Goal: Task Accomplishment & Management: Manage account settings

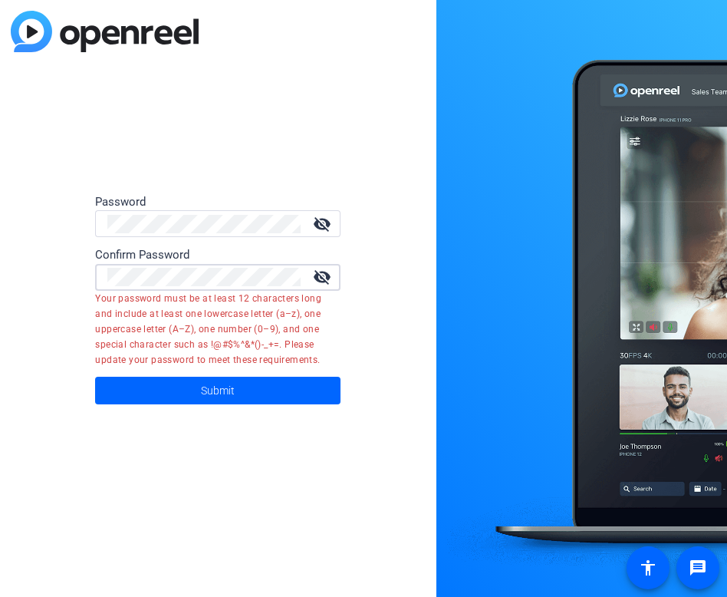
click at [317, 277] on mat-icon "visibility_off" at bounding box center [322, 277] width 37 height 18
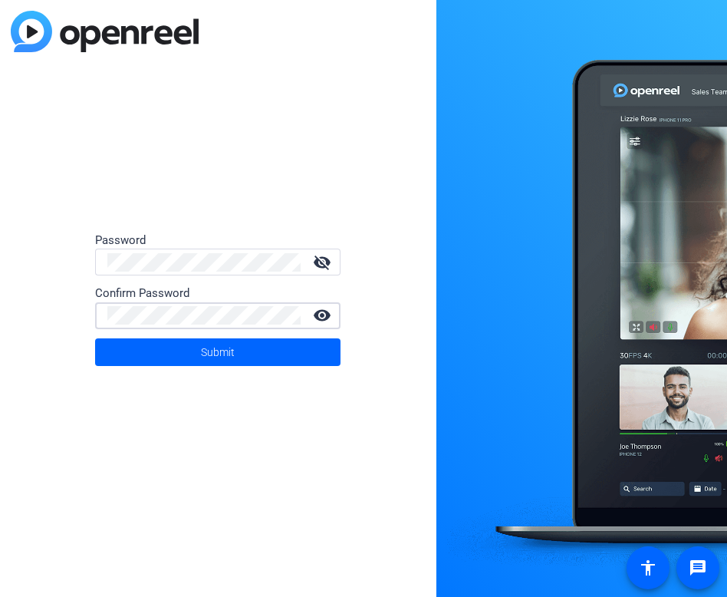
click at [201, 349] on button "Submit" at bounding box center [217, 352] width 245 height 28
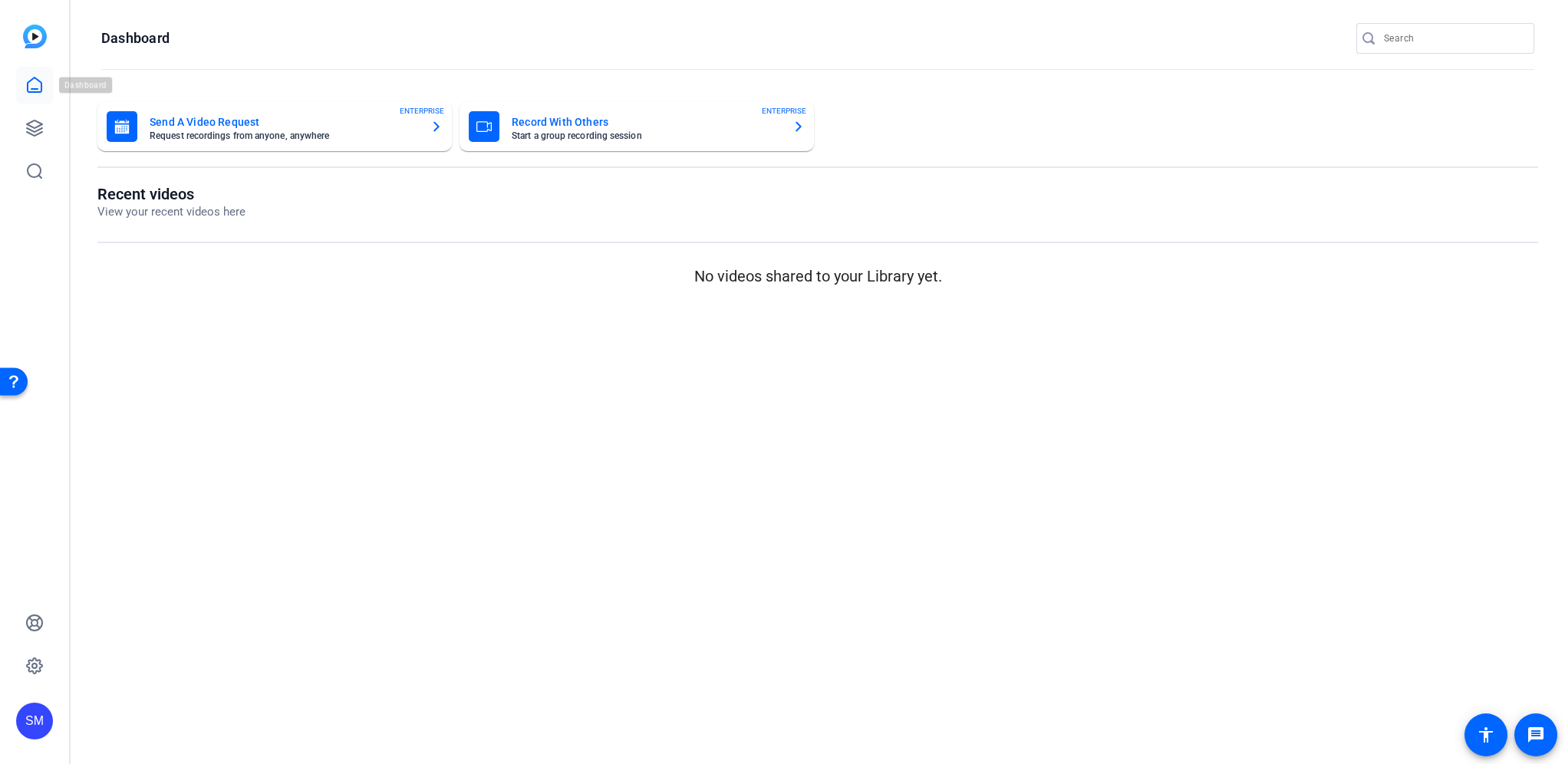
click at [32, 83] on icon at bounding box center [34, 85] width 18 height 18
click at [26, 123] on icon at bounding box center [34, 128] width 18 height 18
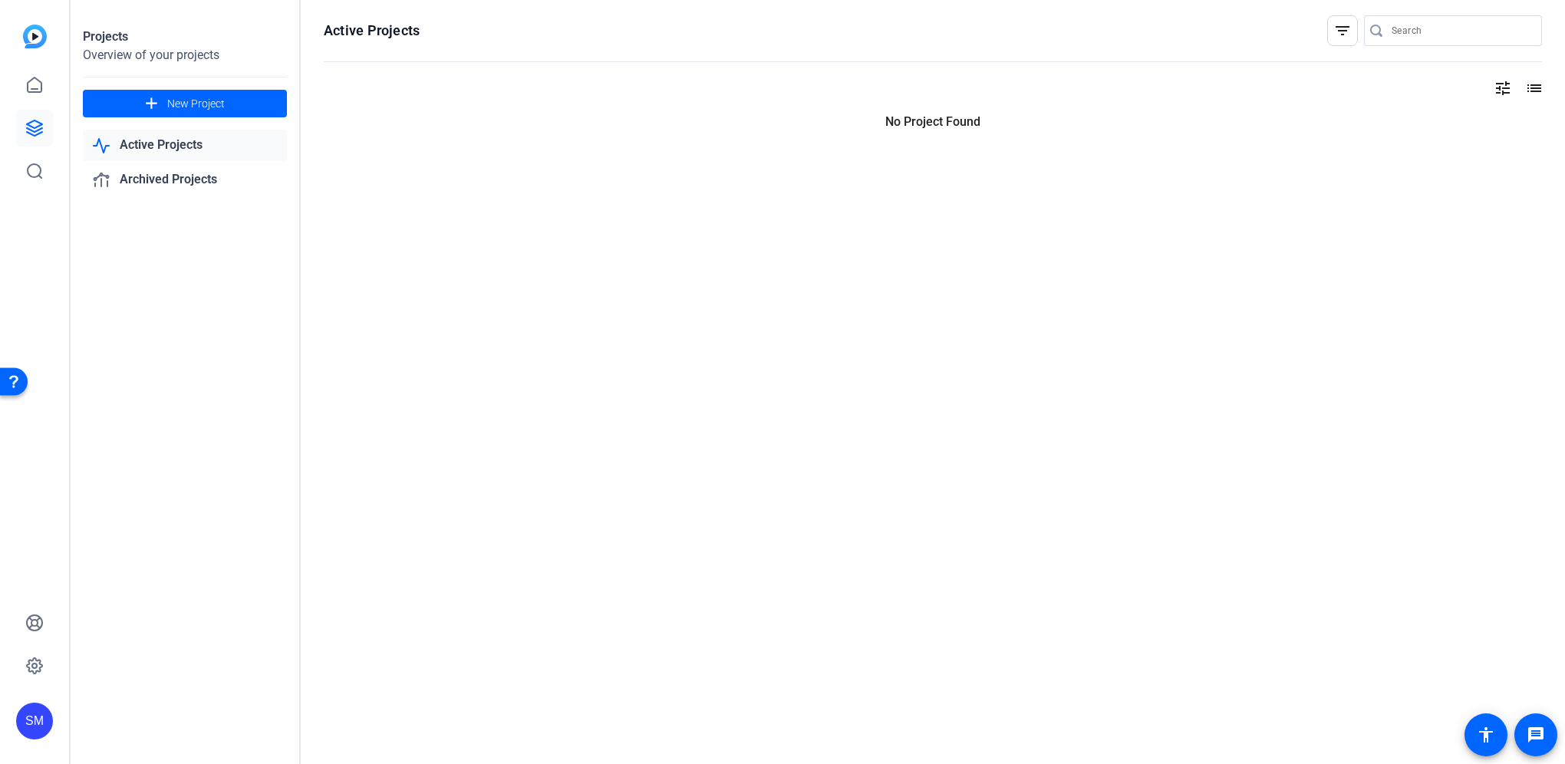
click at [145, 147] on link "Active Projects" at bounding box center [185, 145] width 204 height 31
click at [166, 188] on link "Archived Projects" at bounding box center [185, 179] width 204 height 31
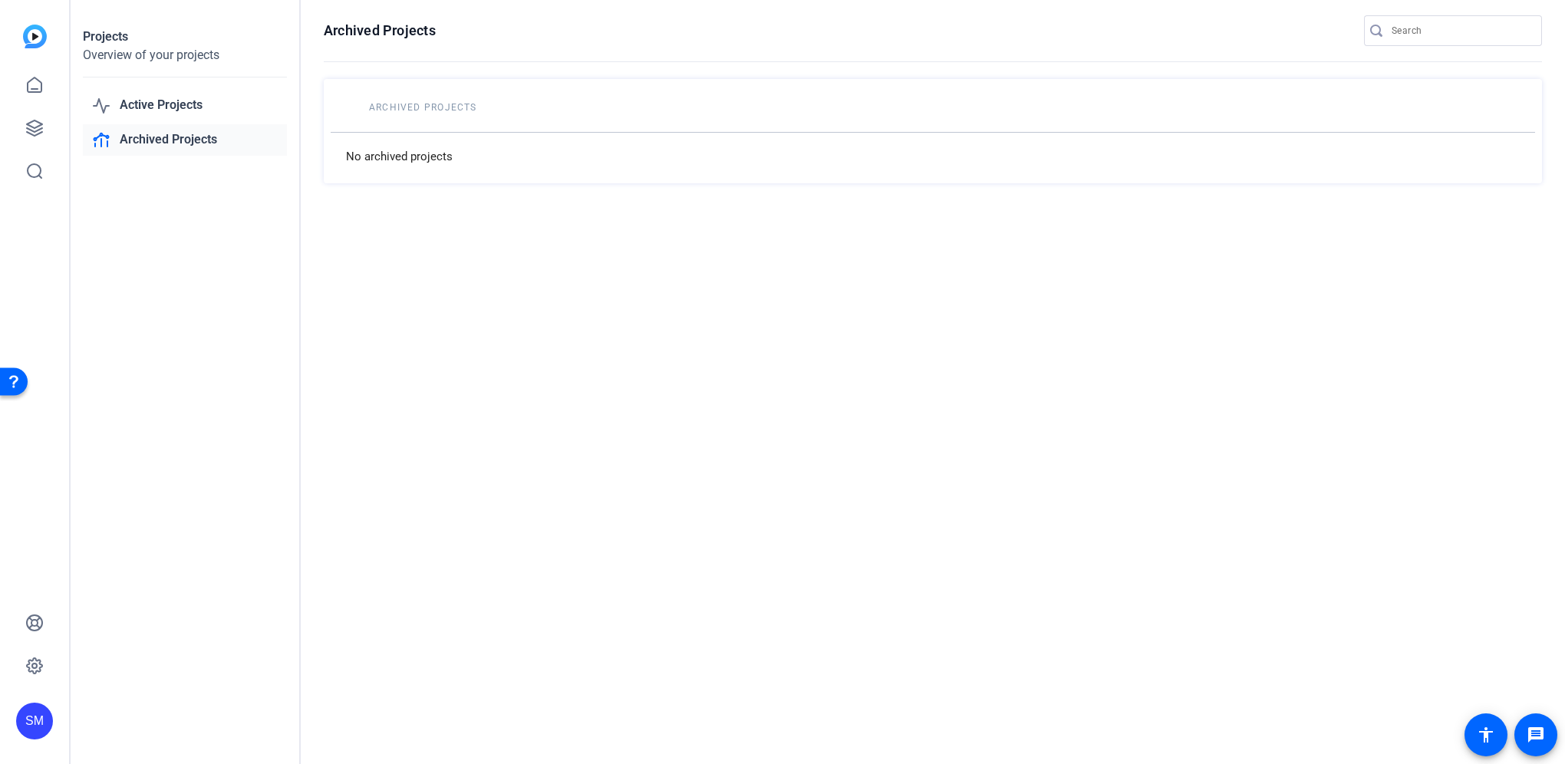
click at [166, 178] on div "Projects Overview of your projects Active Projects Archived Projects" at bounding box center [186, 382] width 230 height 764
click at [138, 106] on link "Active Projects" at bounding box center [185, 105] width 204 height 31
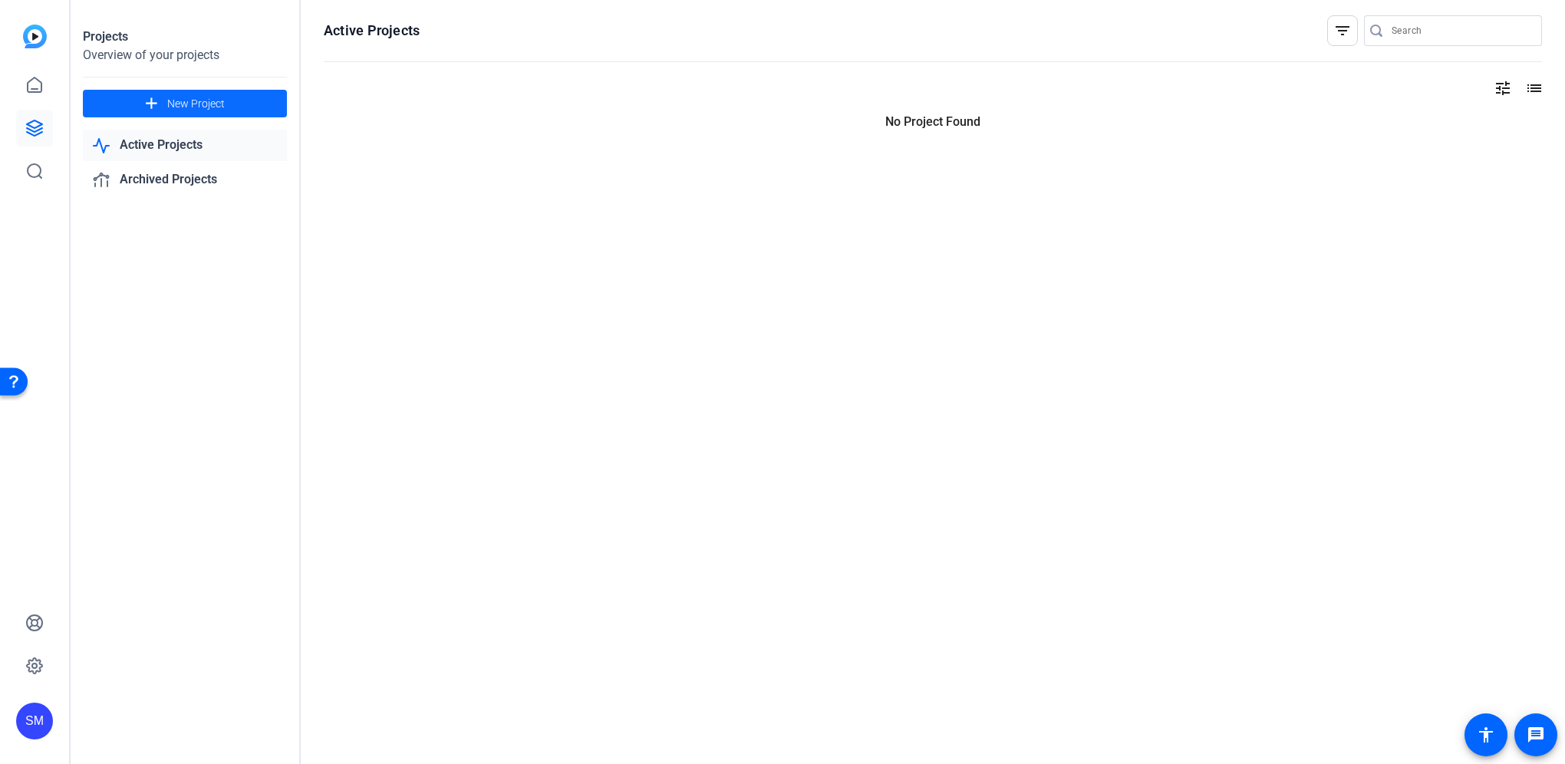
click at [170, 99] on span "New Project" at bounding box center [196, 104] width 58 height 16
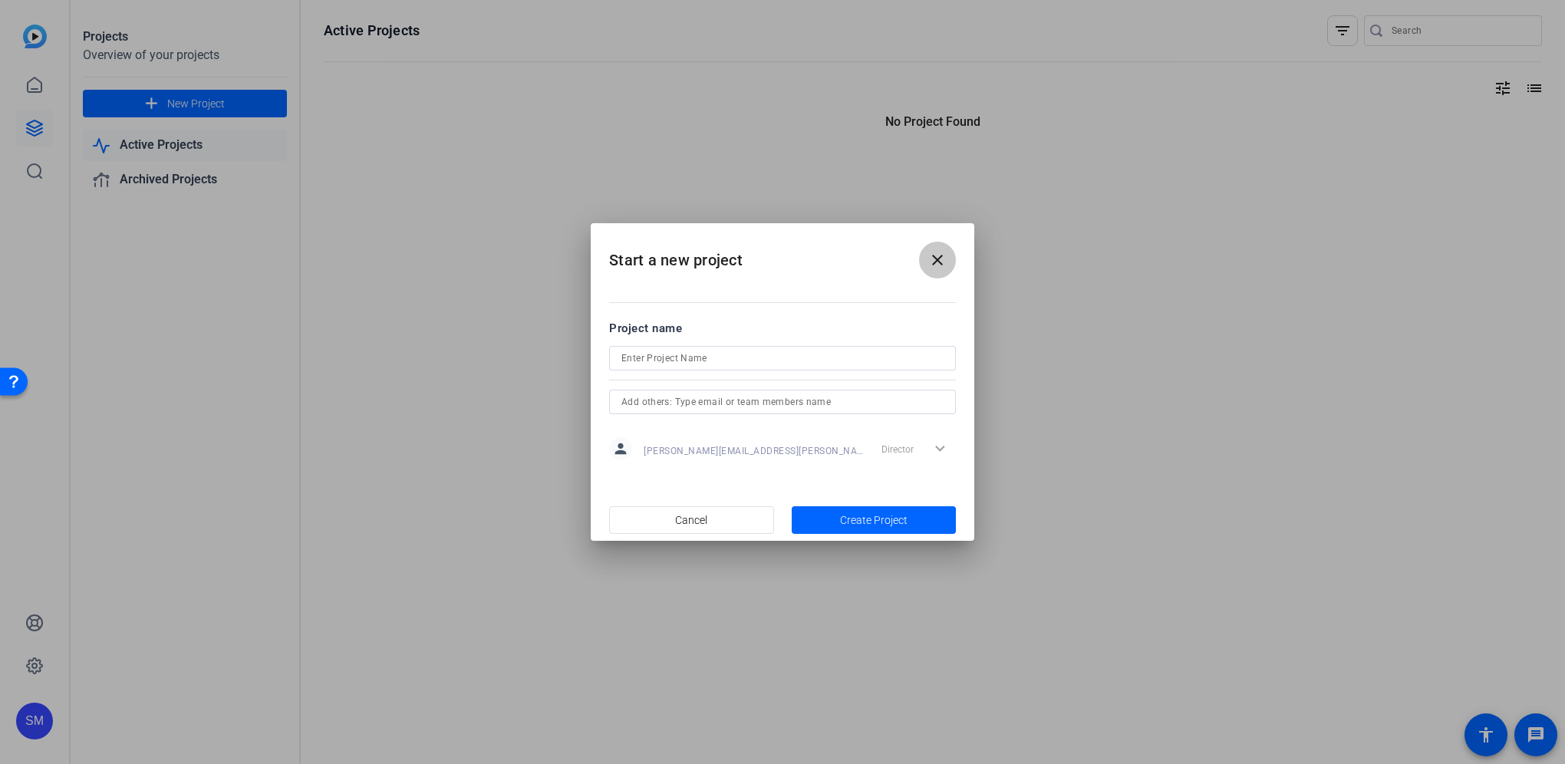
click at [942, 257] on mat-icon "close" at bounding box center [937, 260] width 18 height 18
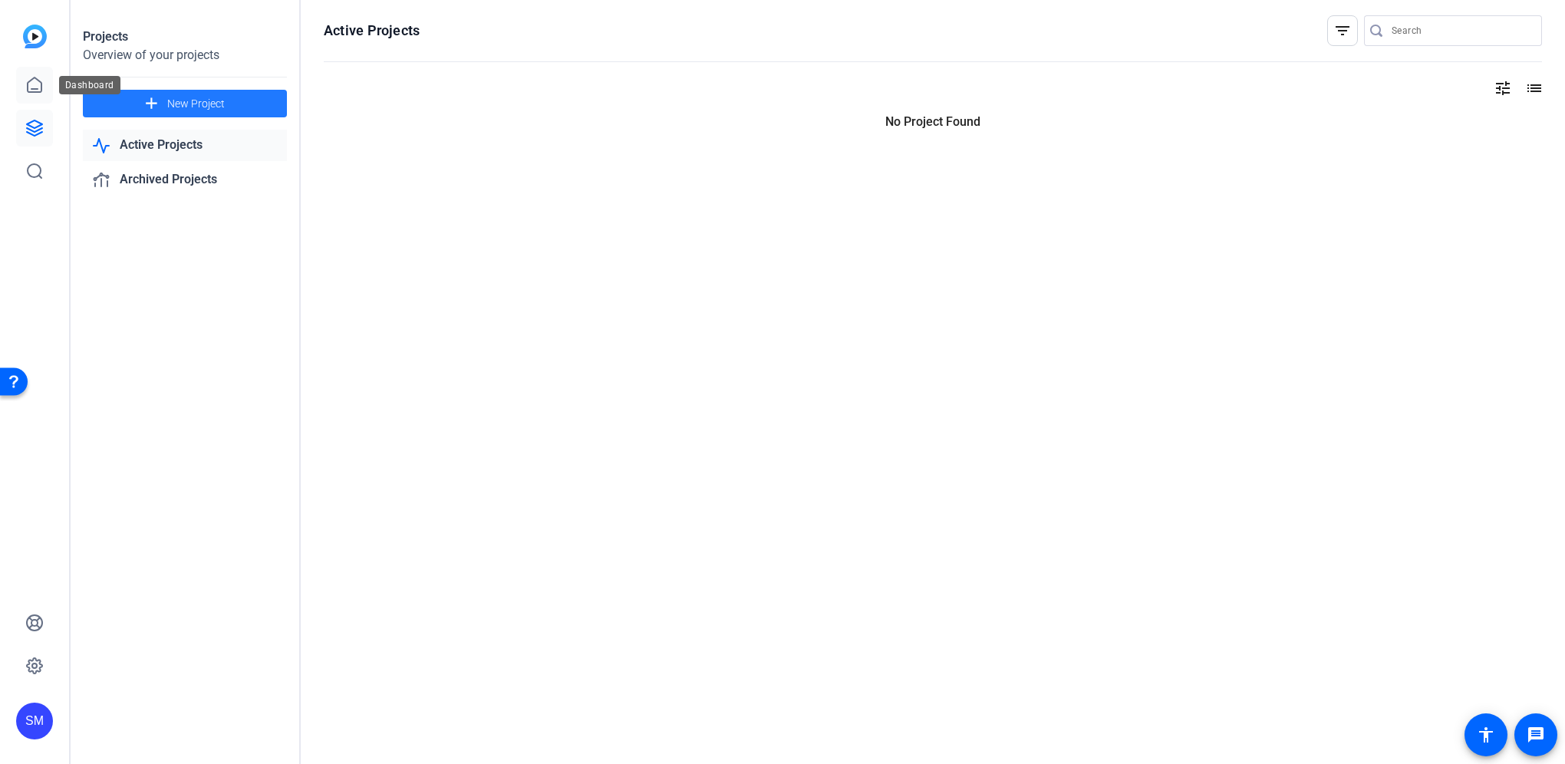
click at [38, 92] on icon at bounding box center [35, 84] width 14 height 15
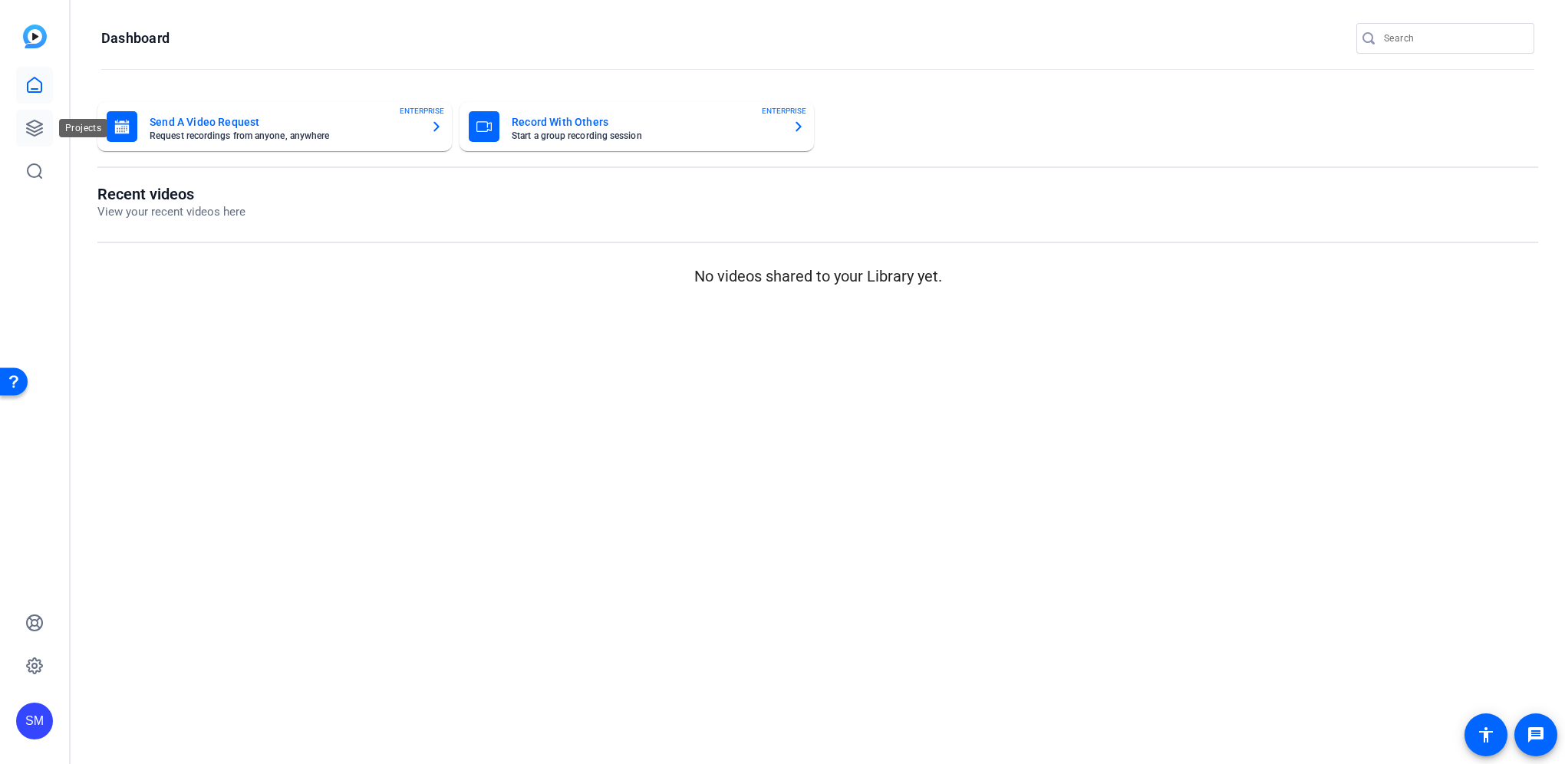
click at [38, 119] on icon at bounding box center [34, 128] width 18 height 18
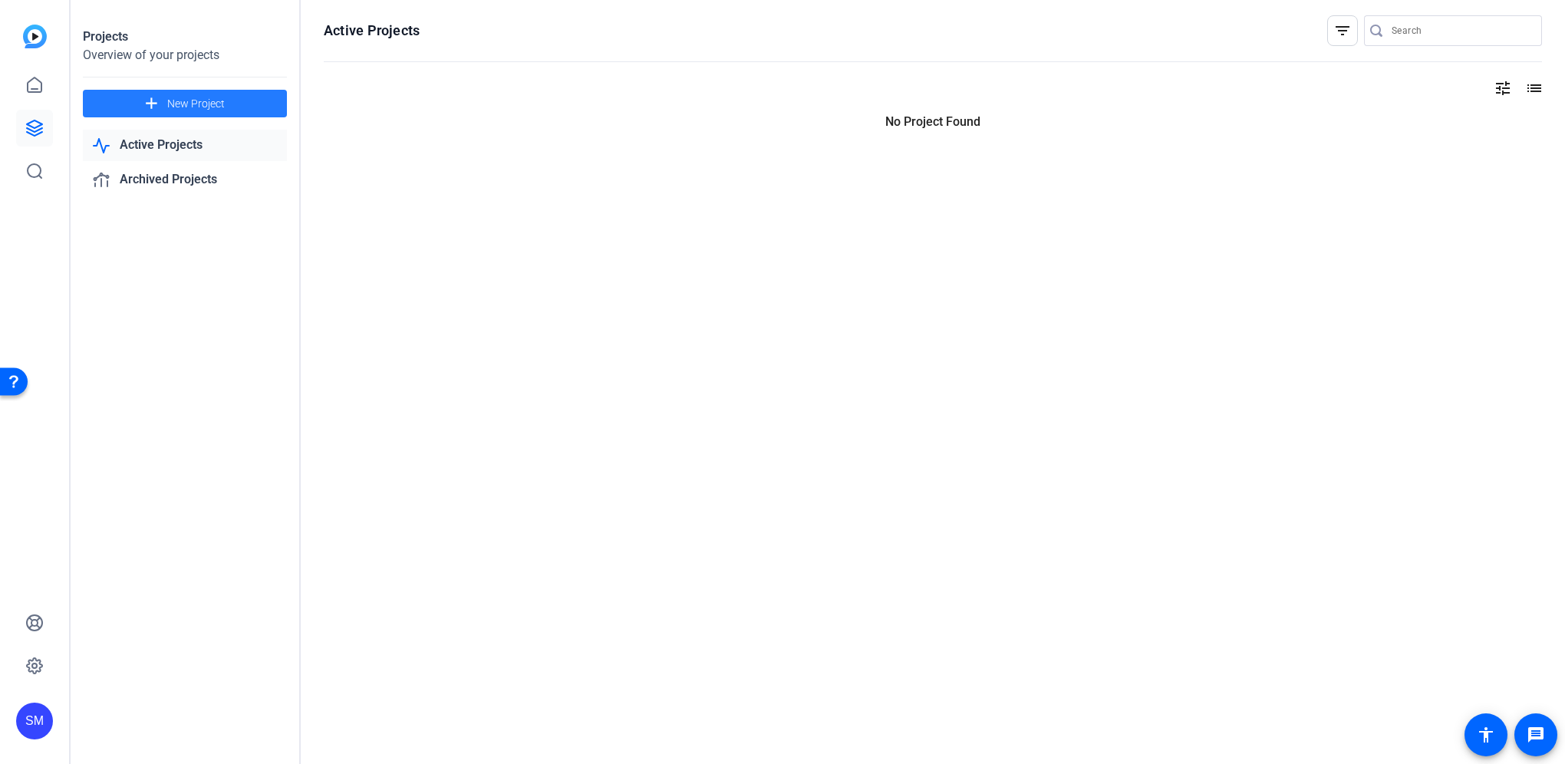
click at [147, 94] on mat-icon "add" at bounding box center [151, 103] width 19 height 19
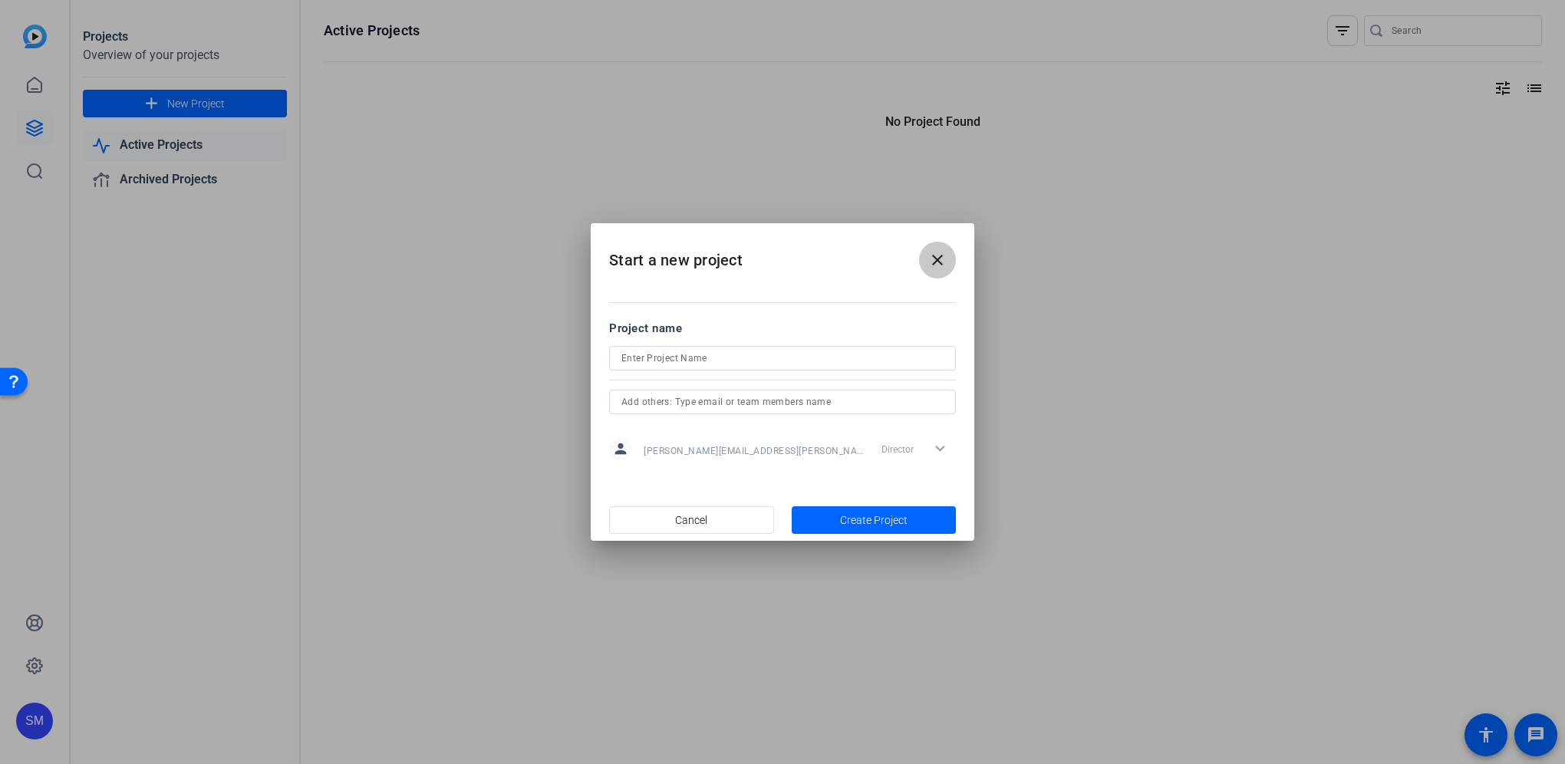
click at [934, 248] on span at bounding box center [937, 260] width 37 height 37
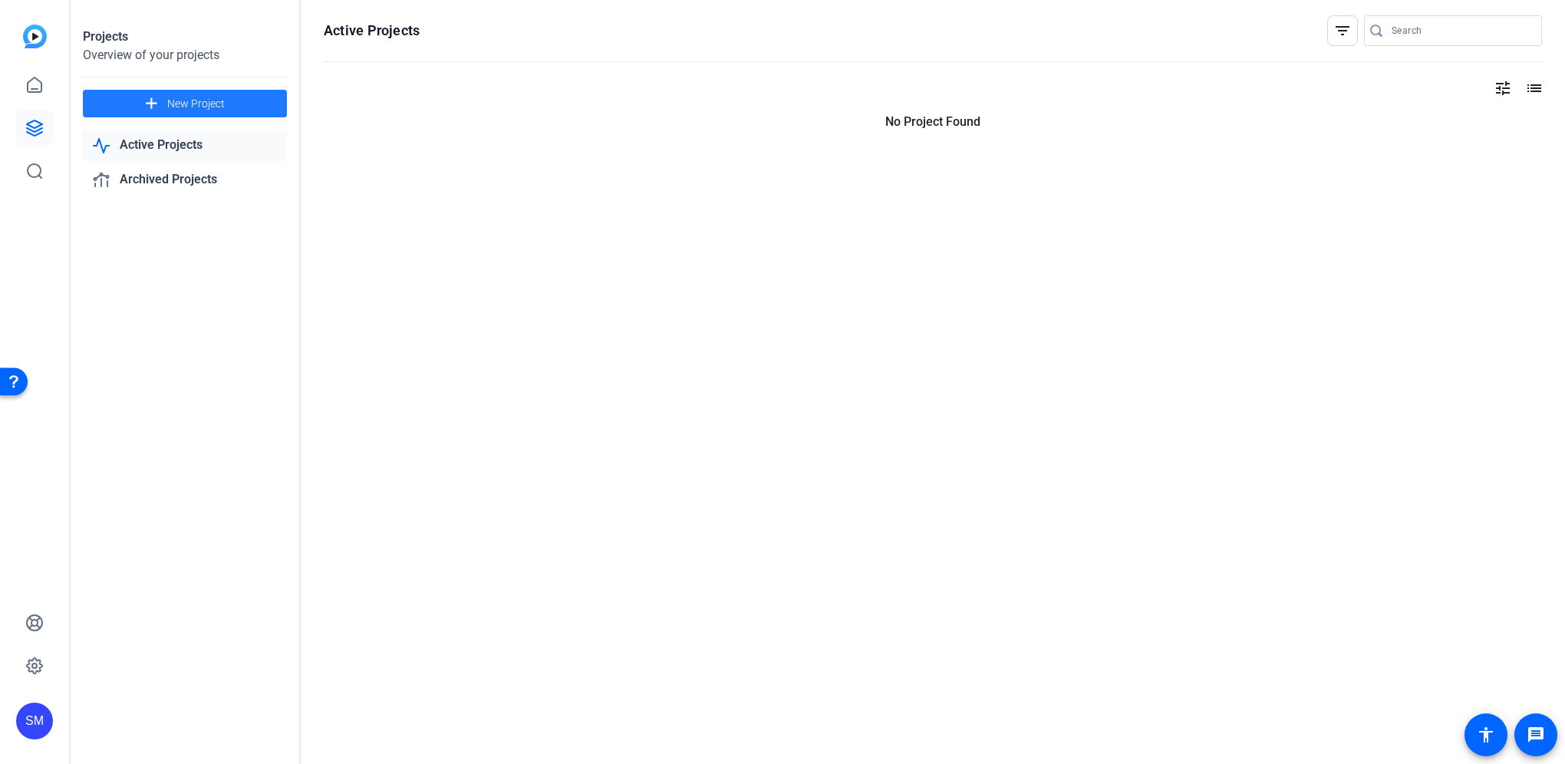
click at [41, 32] on img at bounding box center [35, 37] width 24 height 24
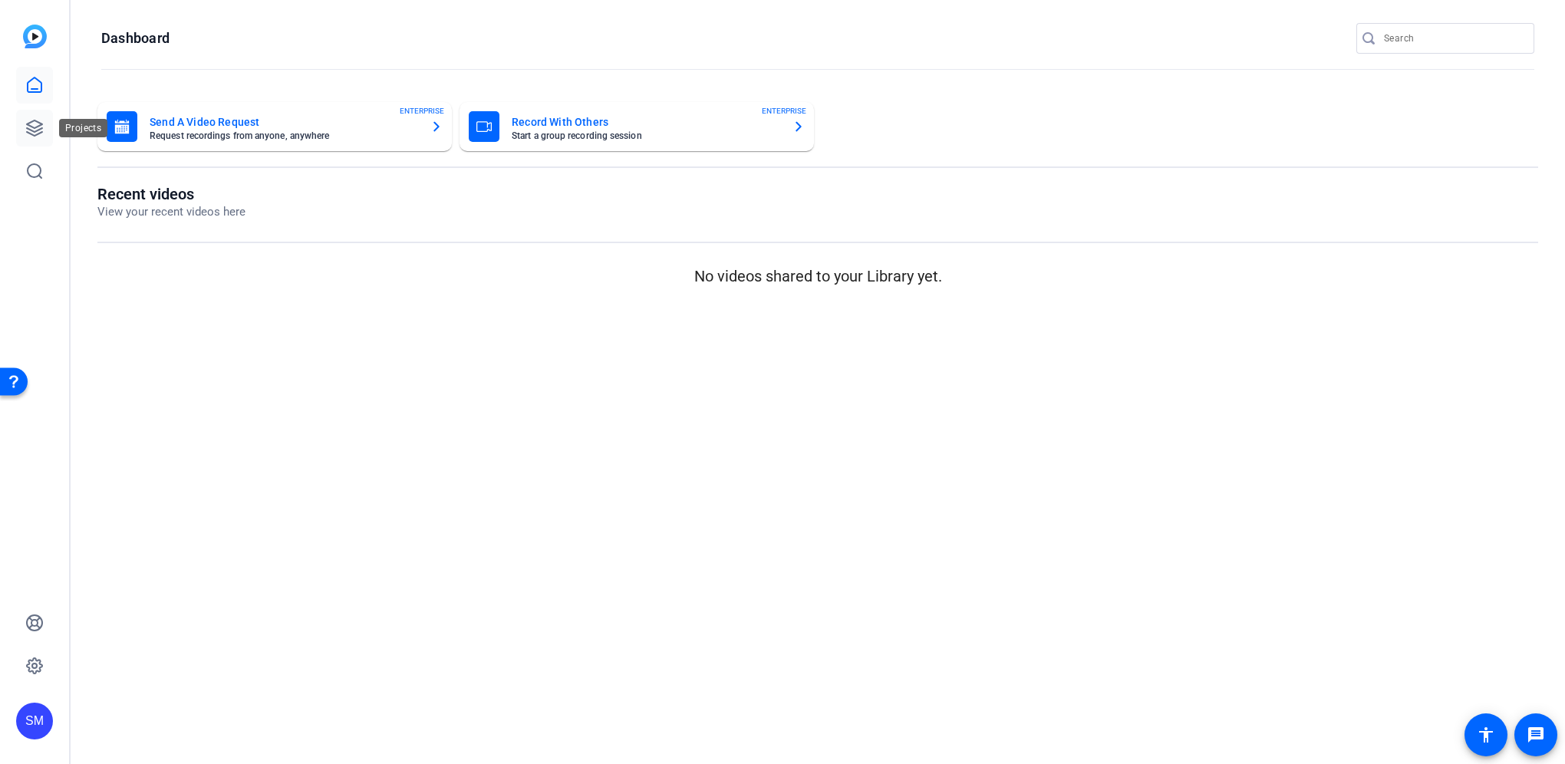
click at [28, 135] on icon at bounding box center [34, 128] width 18 height 18
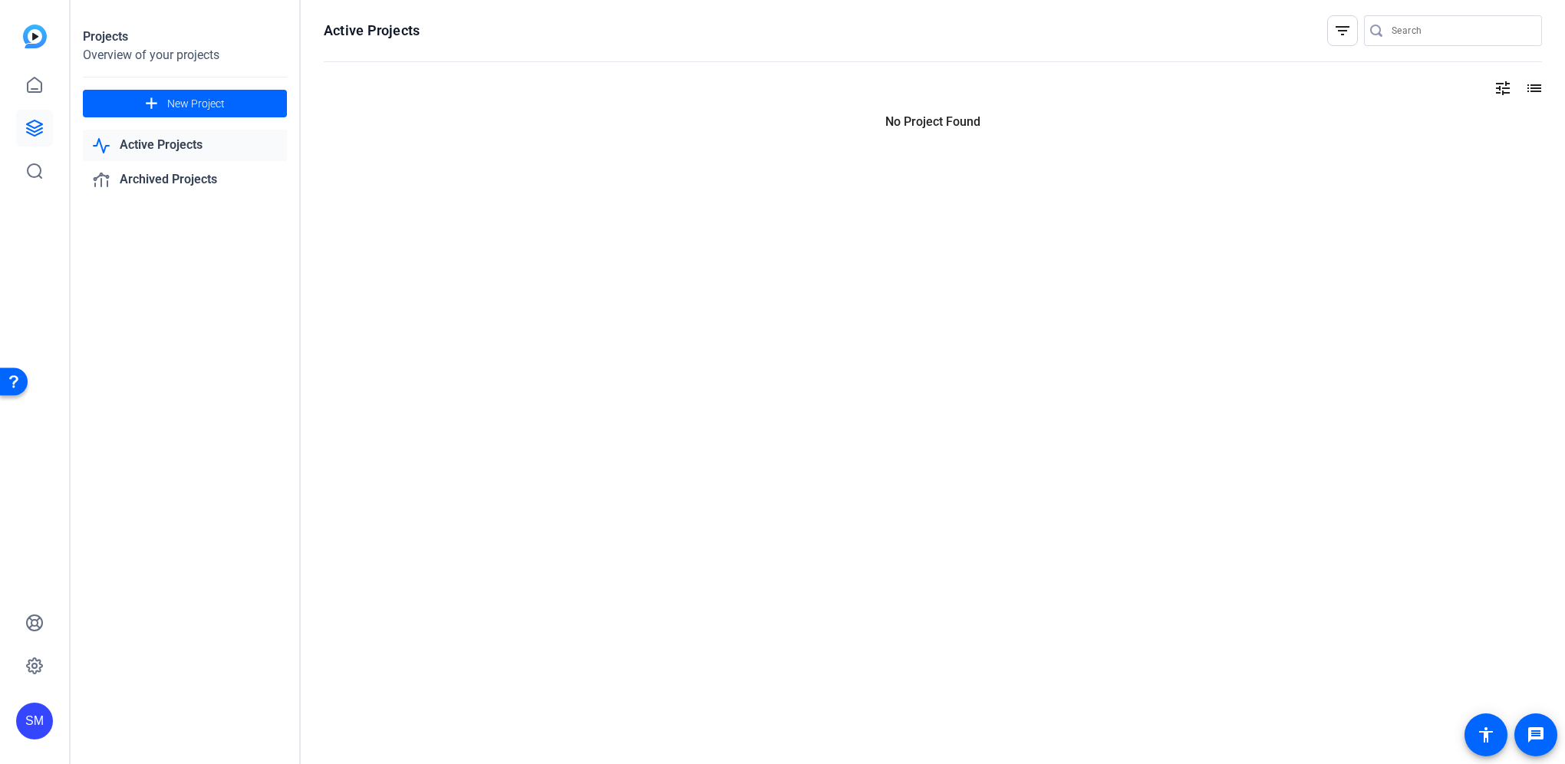
click at [147, 147] on link "Active Projects" at bounding box center [185, 145] width 204 height 31
click at [159, 187] on link "Archived Projects" at bounding box center [185, 179] width 204 height 31
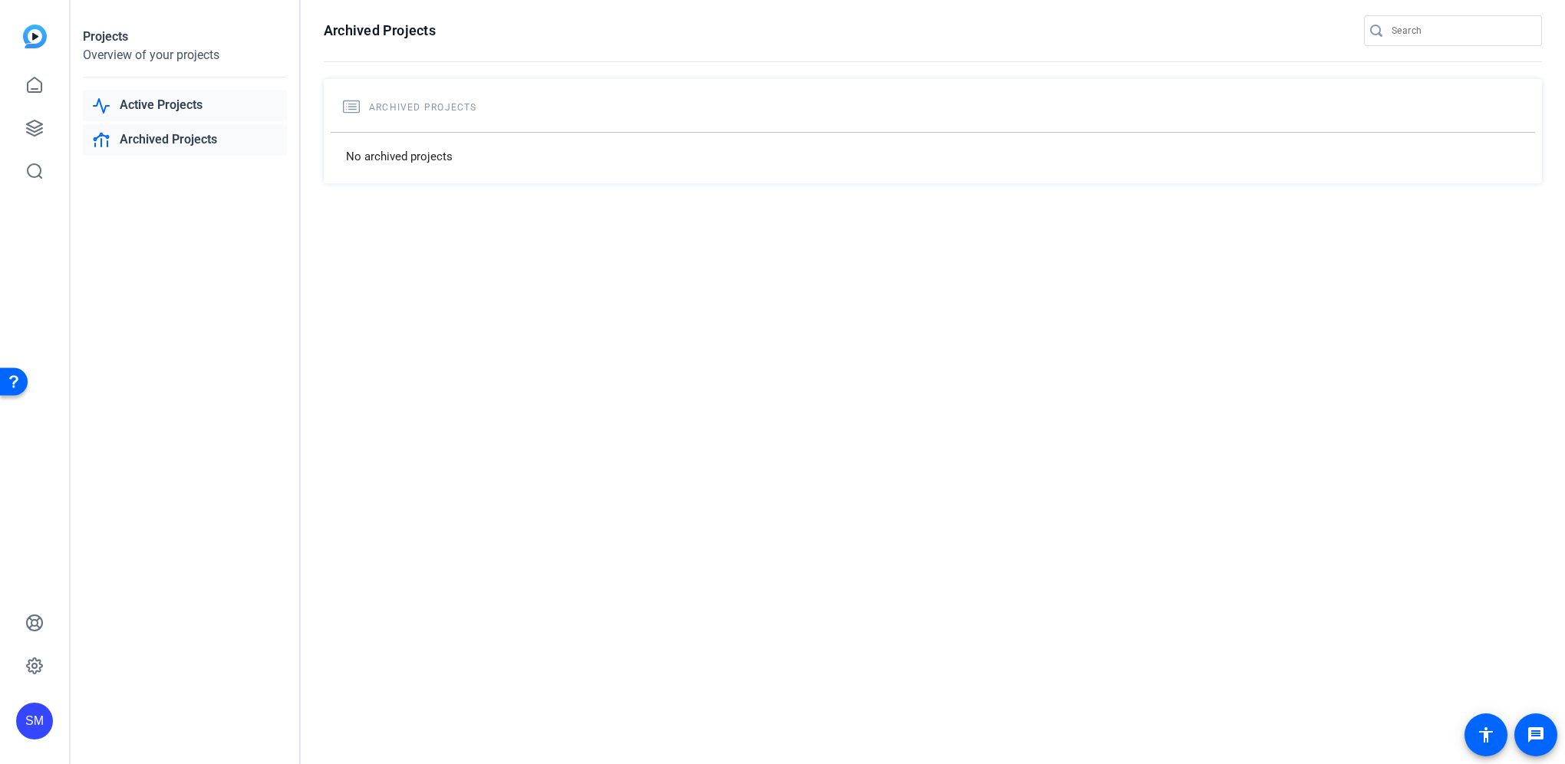
click at [159, 104] on link "Active Projects" at bounding box center [185, 105] width 204 height 31
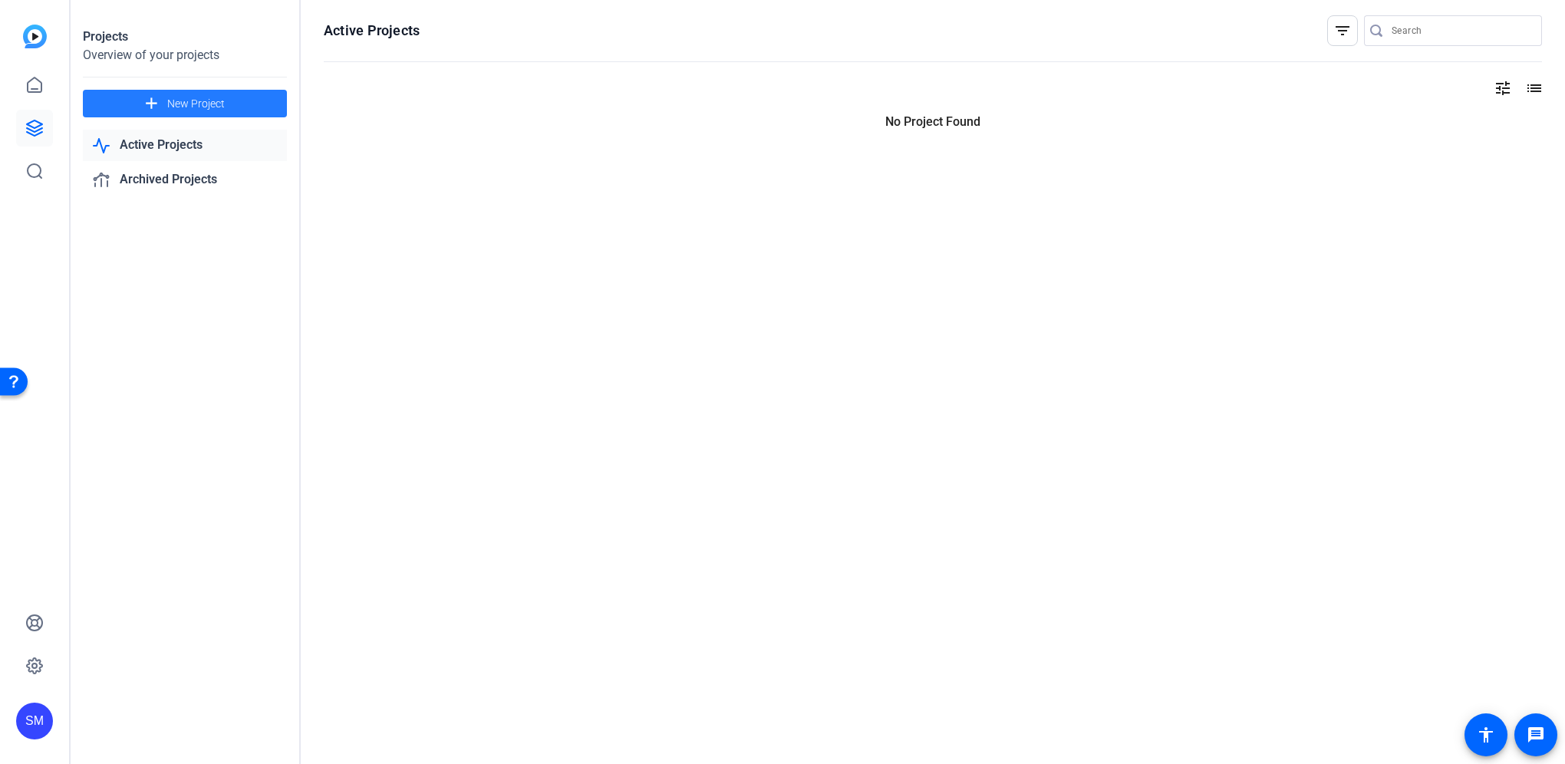
click at [159, 93] on button "add New Project" at bounding box center [185, 104] width 204 height 28
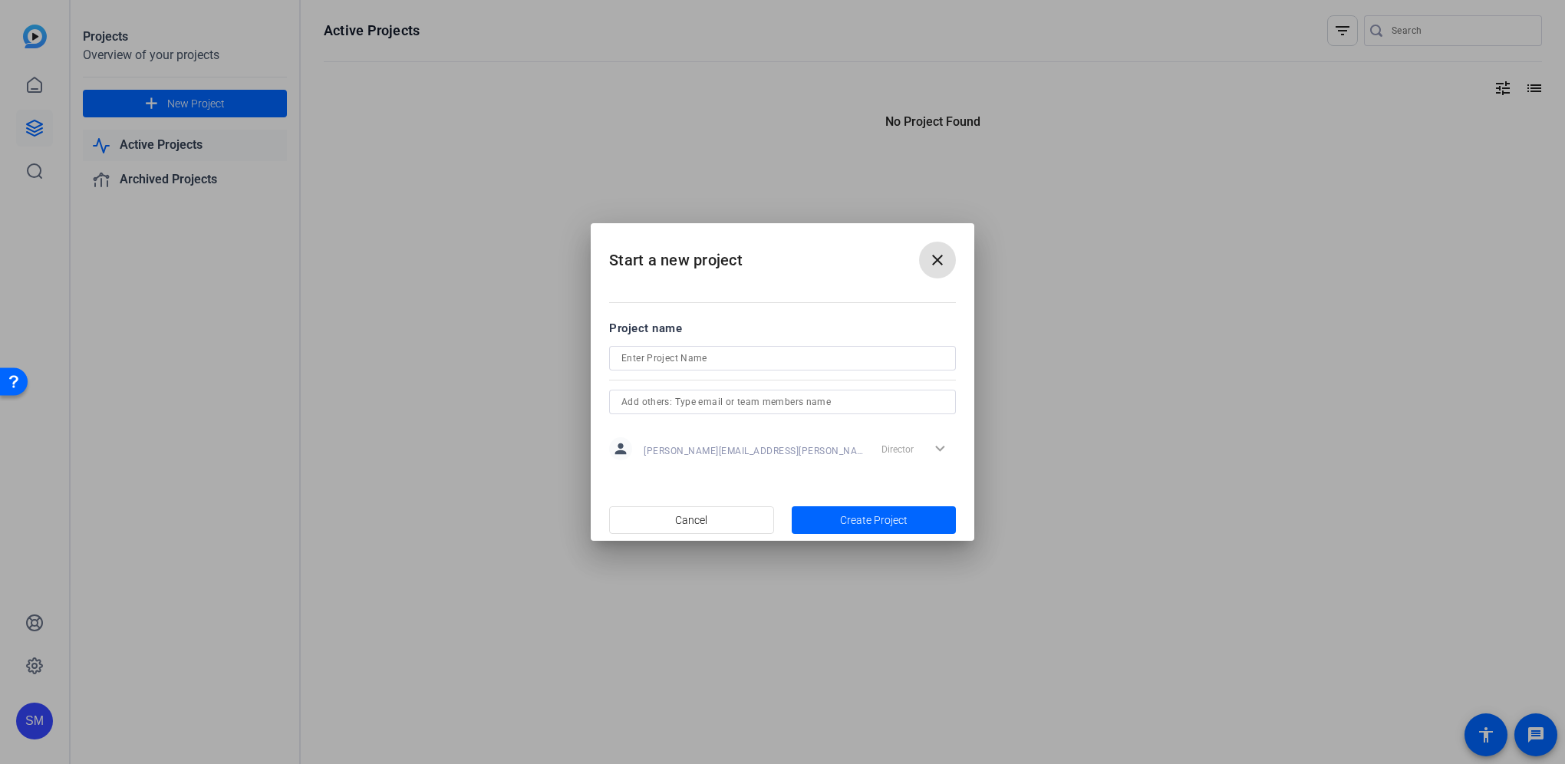
click at [663, 359] on input at bounding box center [782, 358] width 322 height 18
type input "Client Ddlivery Evolution"
click at [879, 522] on span "Create Project" at bounding box center [874, 520] width 68 height 16
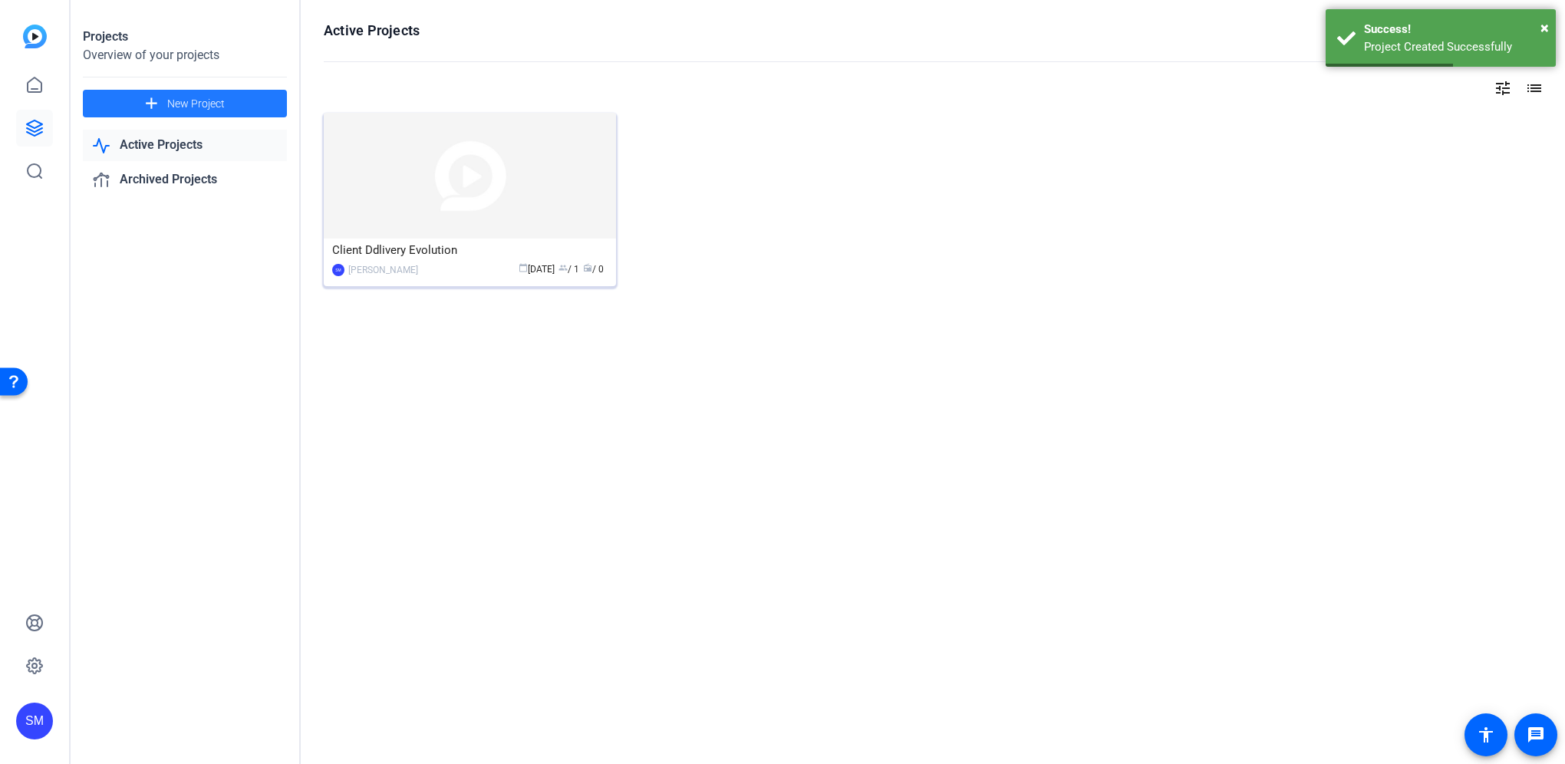
click at [460, 189] on img at bounding box center [470, 176] width 292 height 126
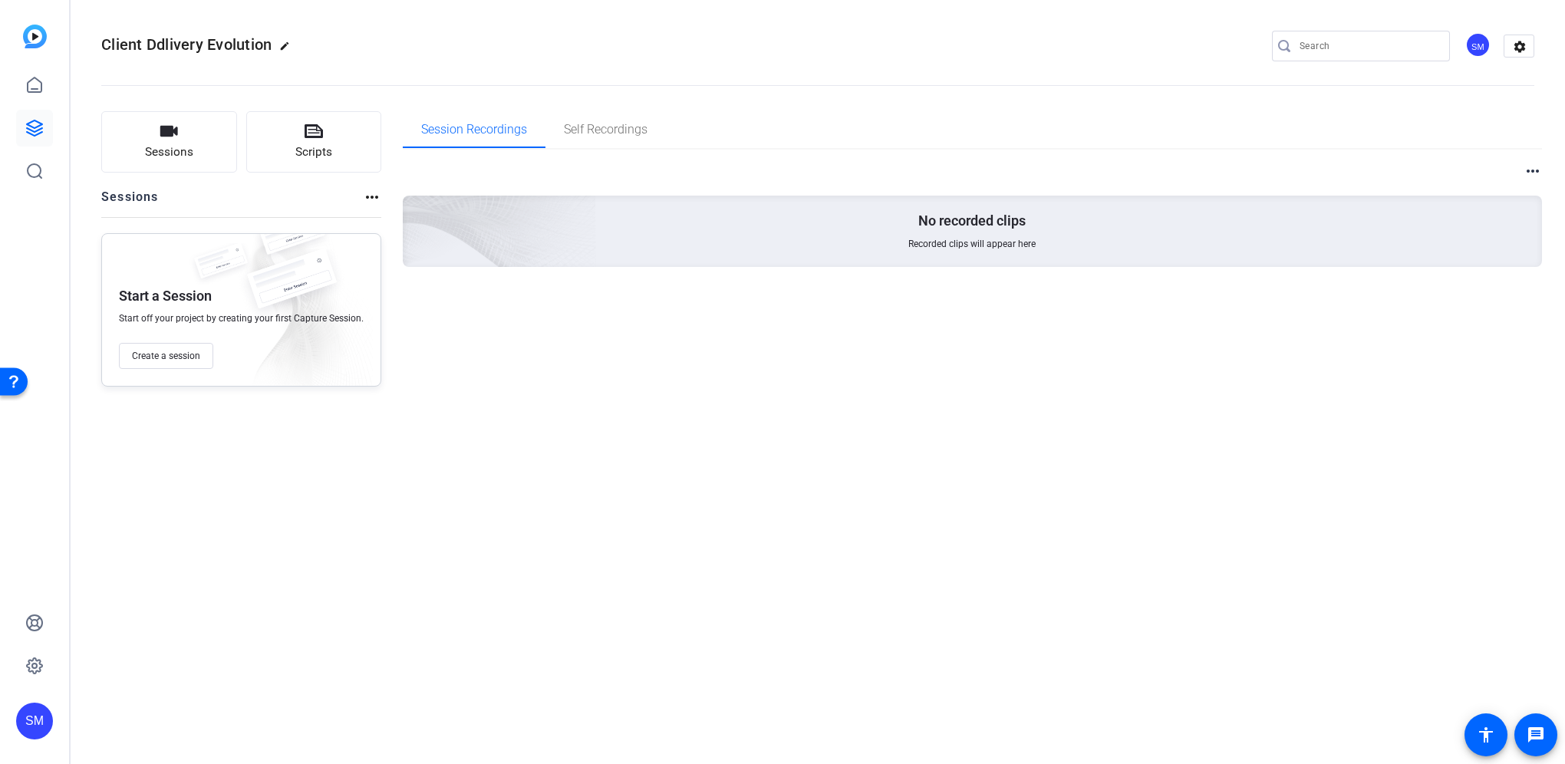
click at [284, 44] on mat-icon "edit" at bounding box center [288, 50] width 18 height 18
click at [151, 41] on input "Client Ddlivery Evolution" at bounding box center [164, 46] width 100 height 18
drag, startPoint x: 114, startPoint y: 40, endPoint x: 399, endPoint y: 43, distance: 285.4
click at [399, 43] on div "Client Delivery Evolution check_circle clear SM settings" at bounding box center [817, 46] width 1433 height 23
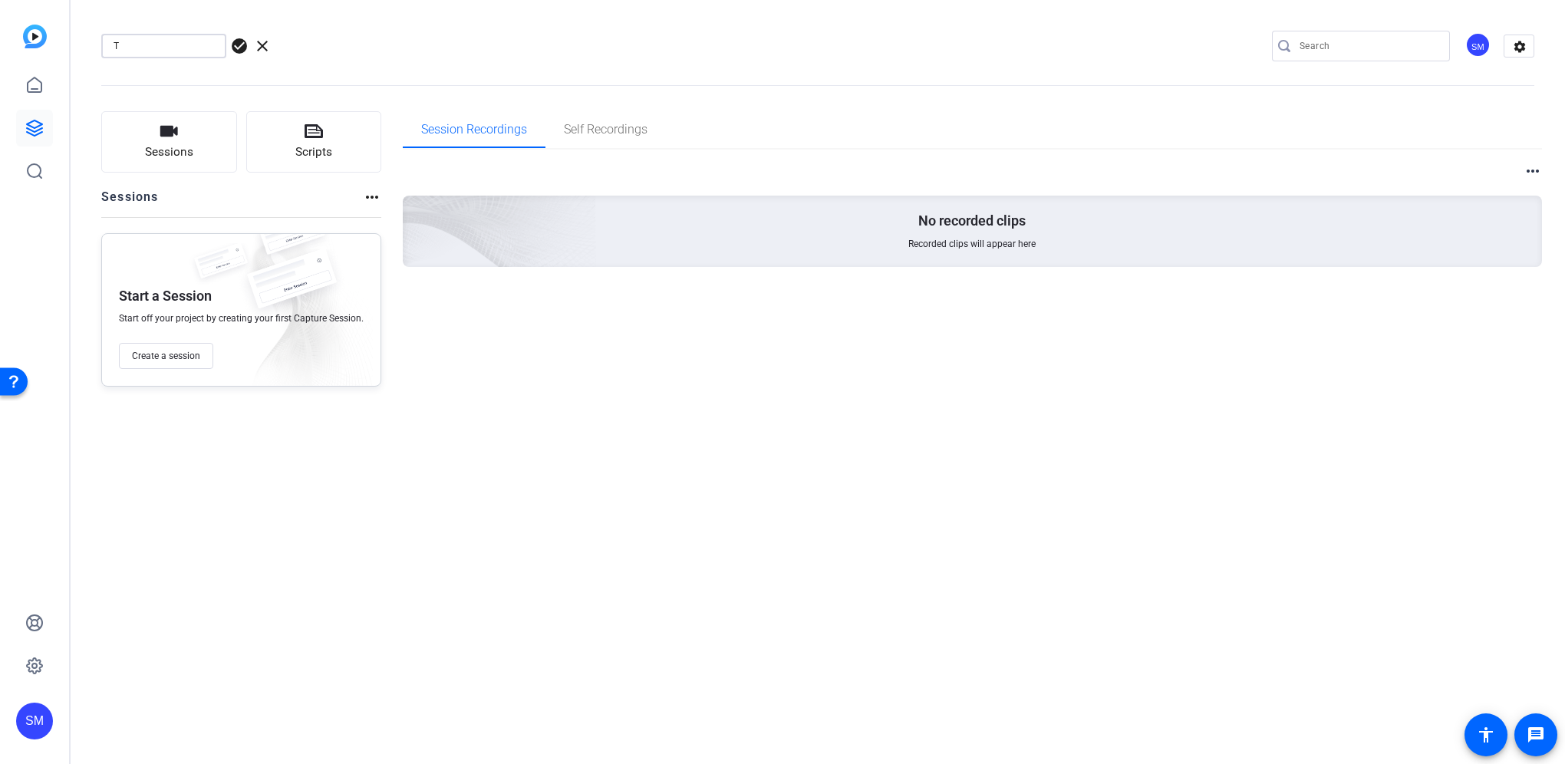
scroll to position [0, 0]
type input "T"
type input "Transformation"
click at [236, 43] on span "check_circle" at bounding box center [239, 46] width 18 height 18
drag, startPoint x: 29, startPoint y: 85, endPoint x: 37, endPoint y: 86, distance: 7.7
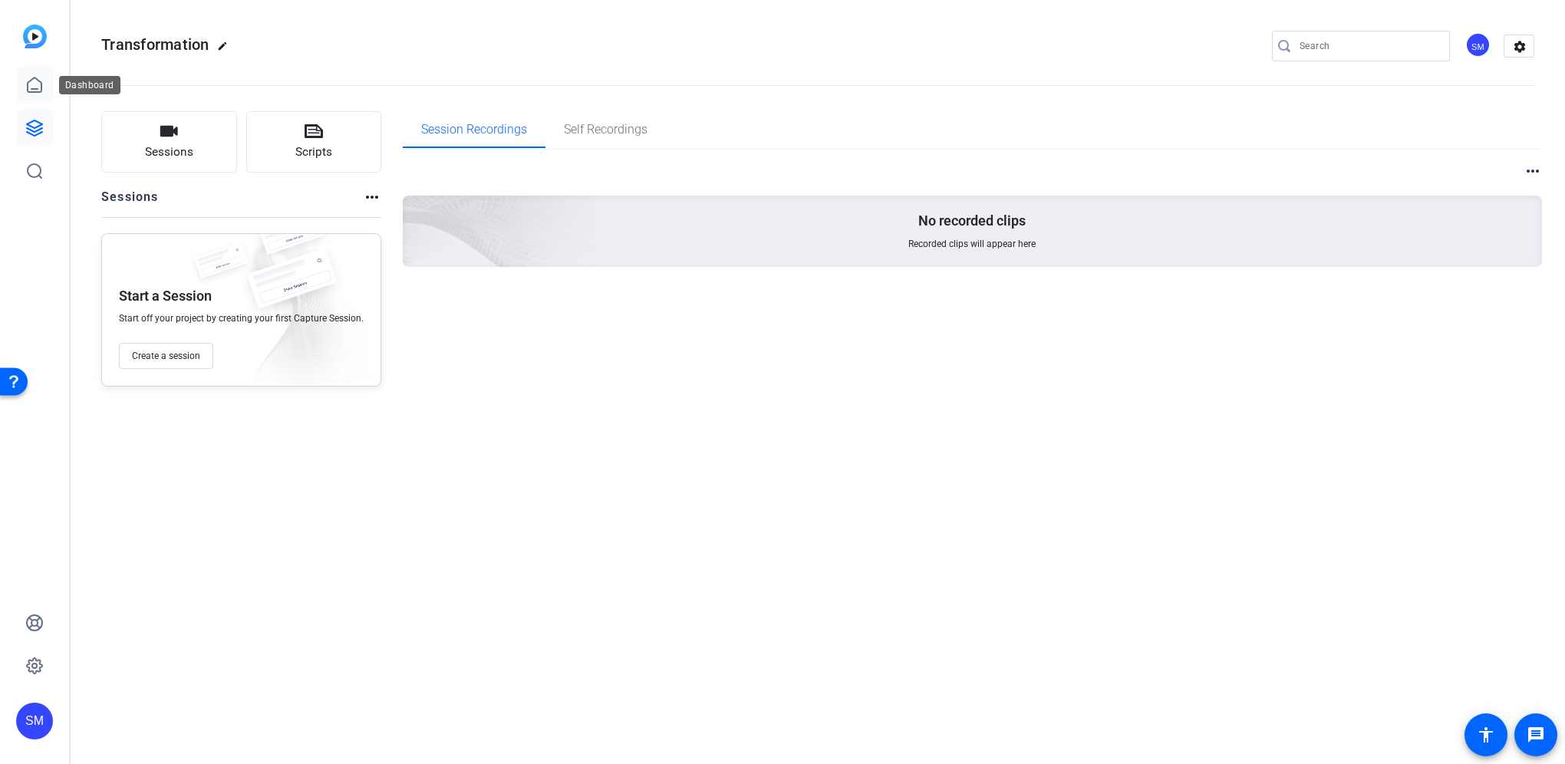
click at [29, 85] on icon at bounding box center [34, 85] width 18 height 18
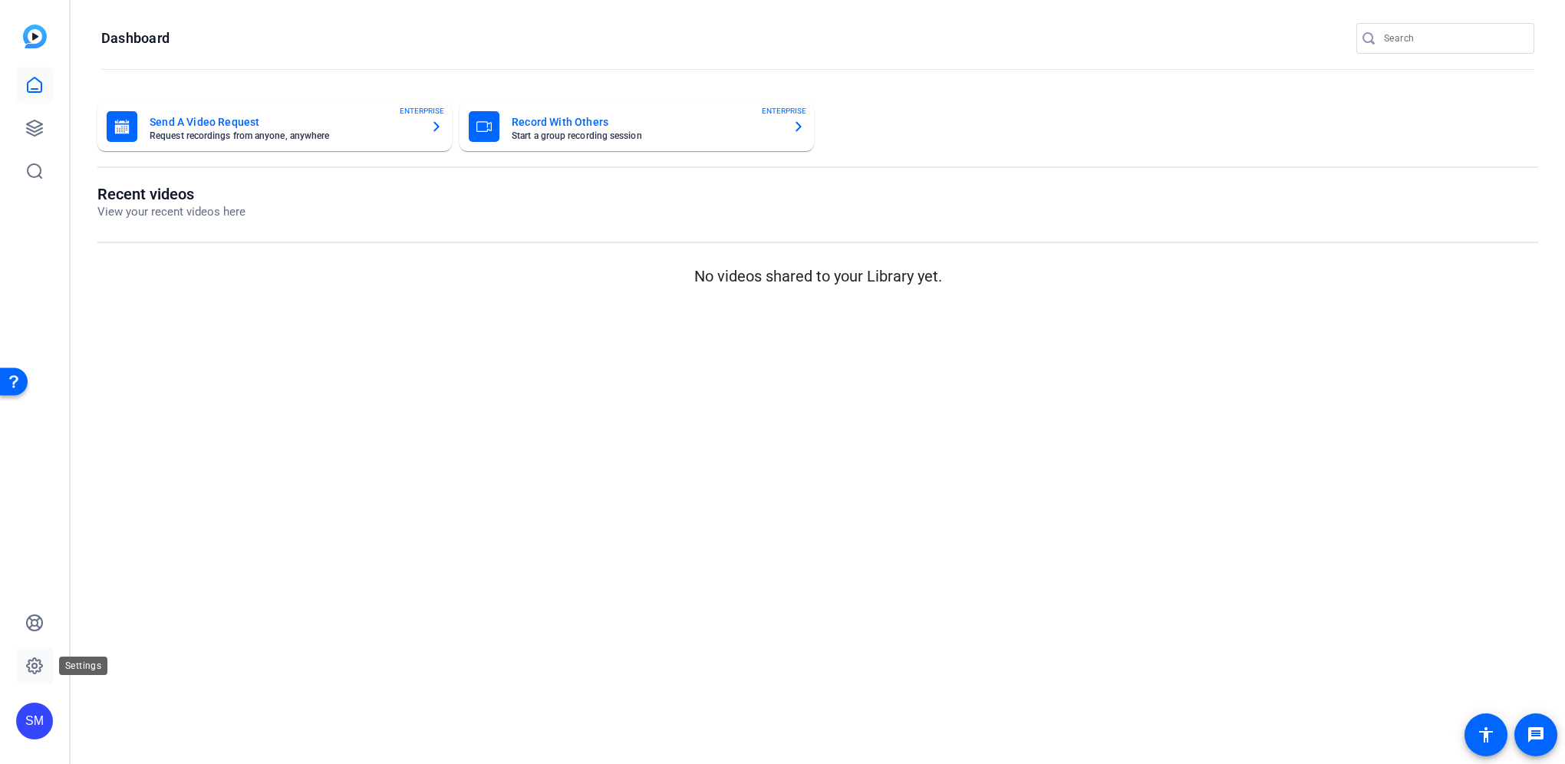
click at [38, 669] on icon at bounding box center [34, 666] width 18 height 18
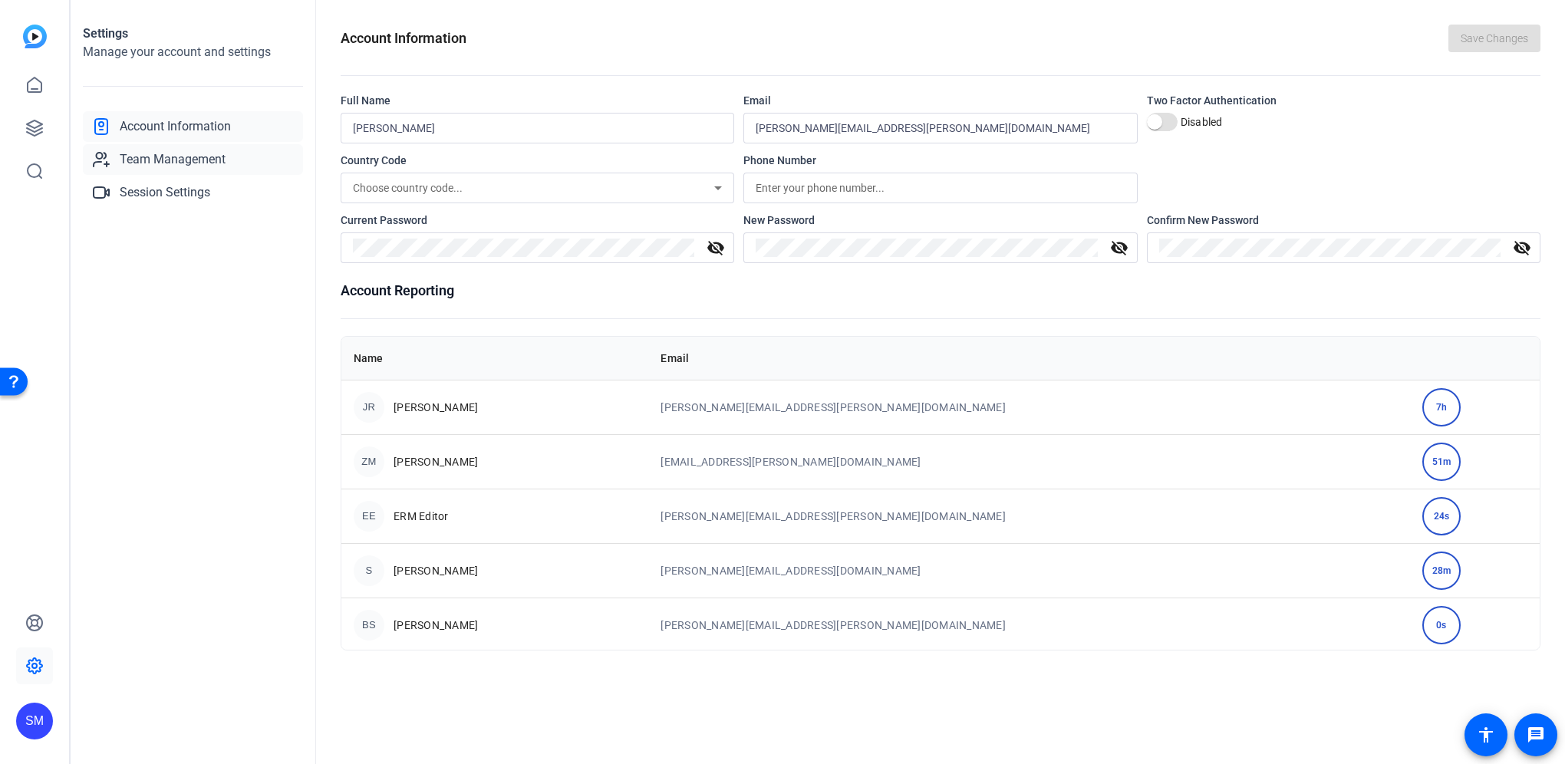
click at [174, 163] on span "Team Management" at bounding box center [173, 159] width 106 height 18
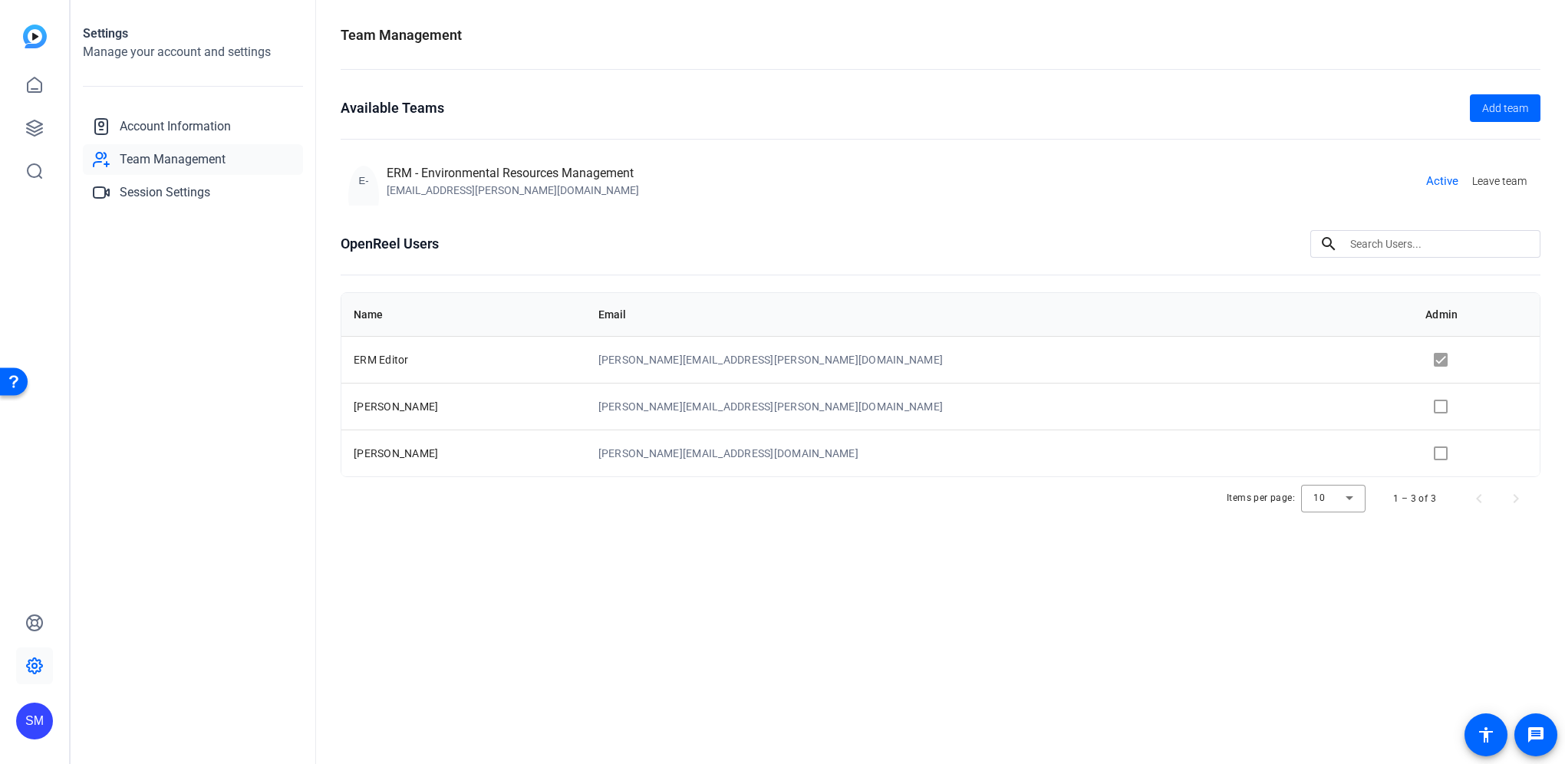
click at [1413, 400] on td at bounding box center [1476, 406] width 127 height 47
click at [1413, 407] on td at bounding box center [1476, 406] width 127 height 47
click at [168, 121] on span "Account Information" at bounding box center [175, 126] width 111 height 18
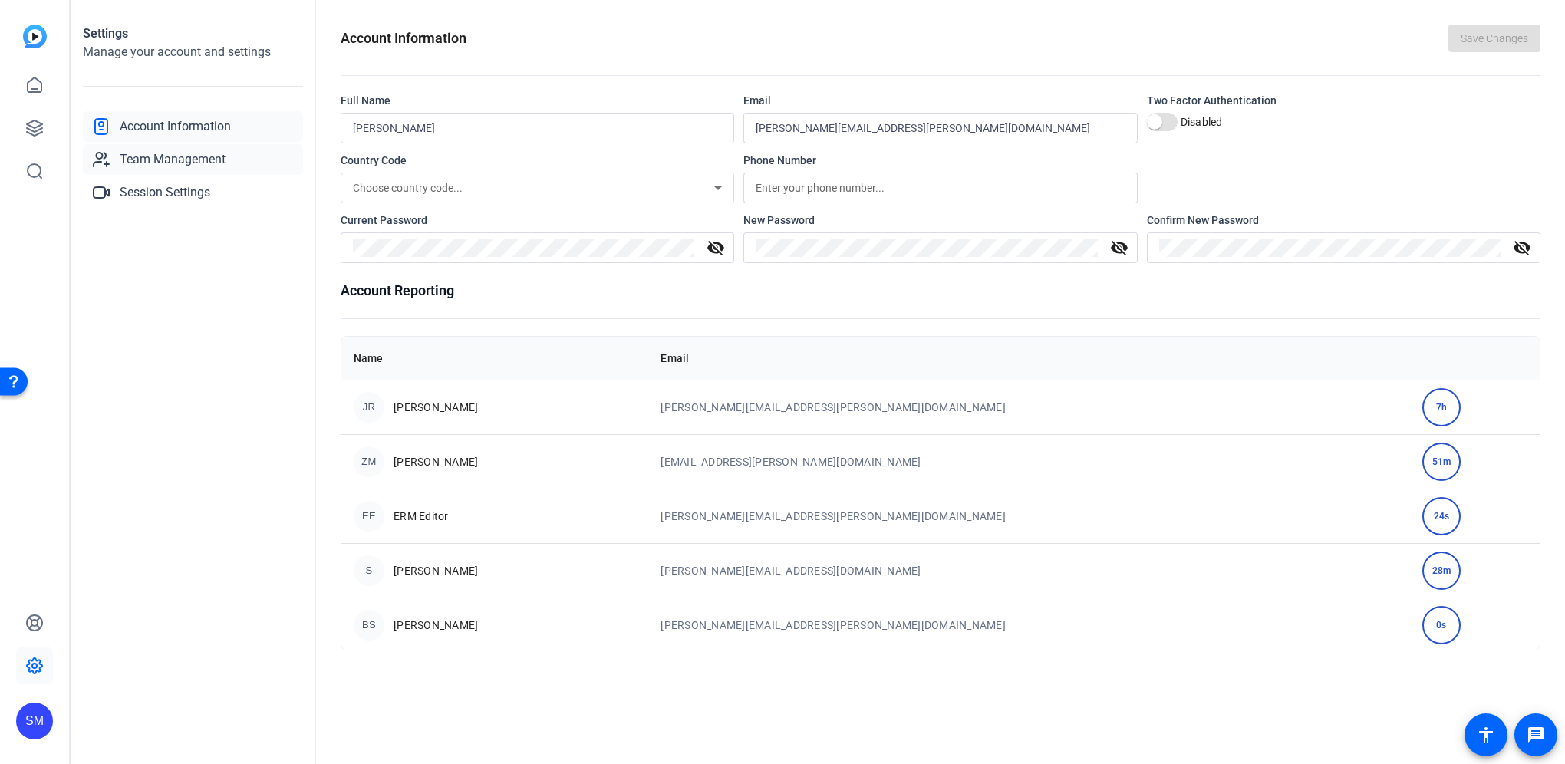
click at [172, 163] on span "Team Management" at bounding box center [173, 159] width 106 height 18
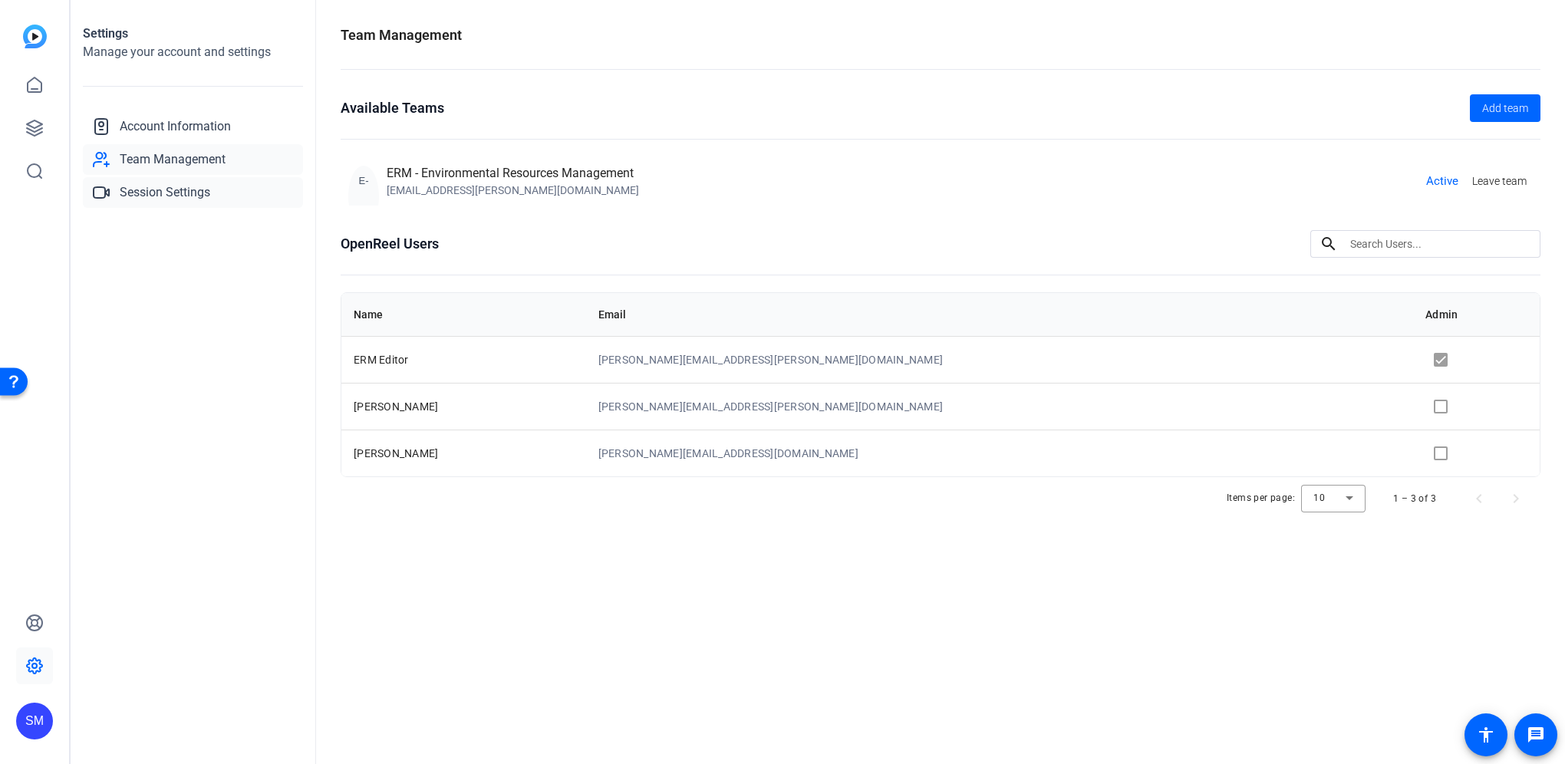
click at [166, 192] on span "Session Settings" at bounding box center [165, 192] width 91 height 18
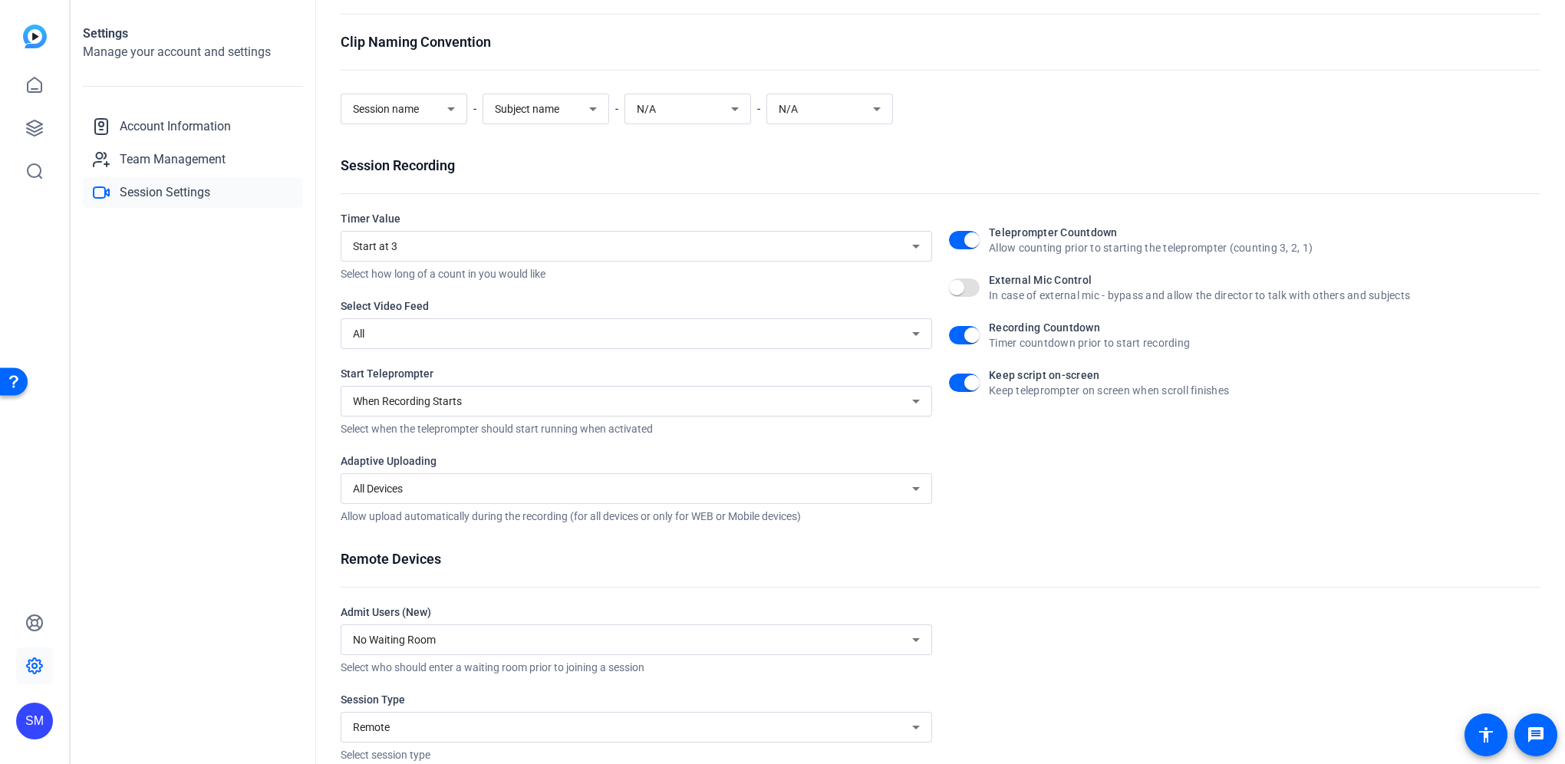
scroll to position [84, 0]
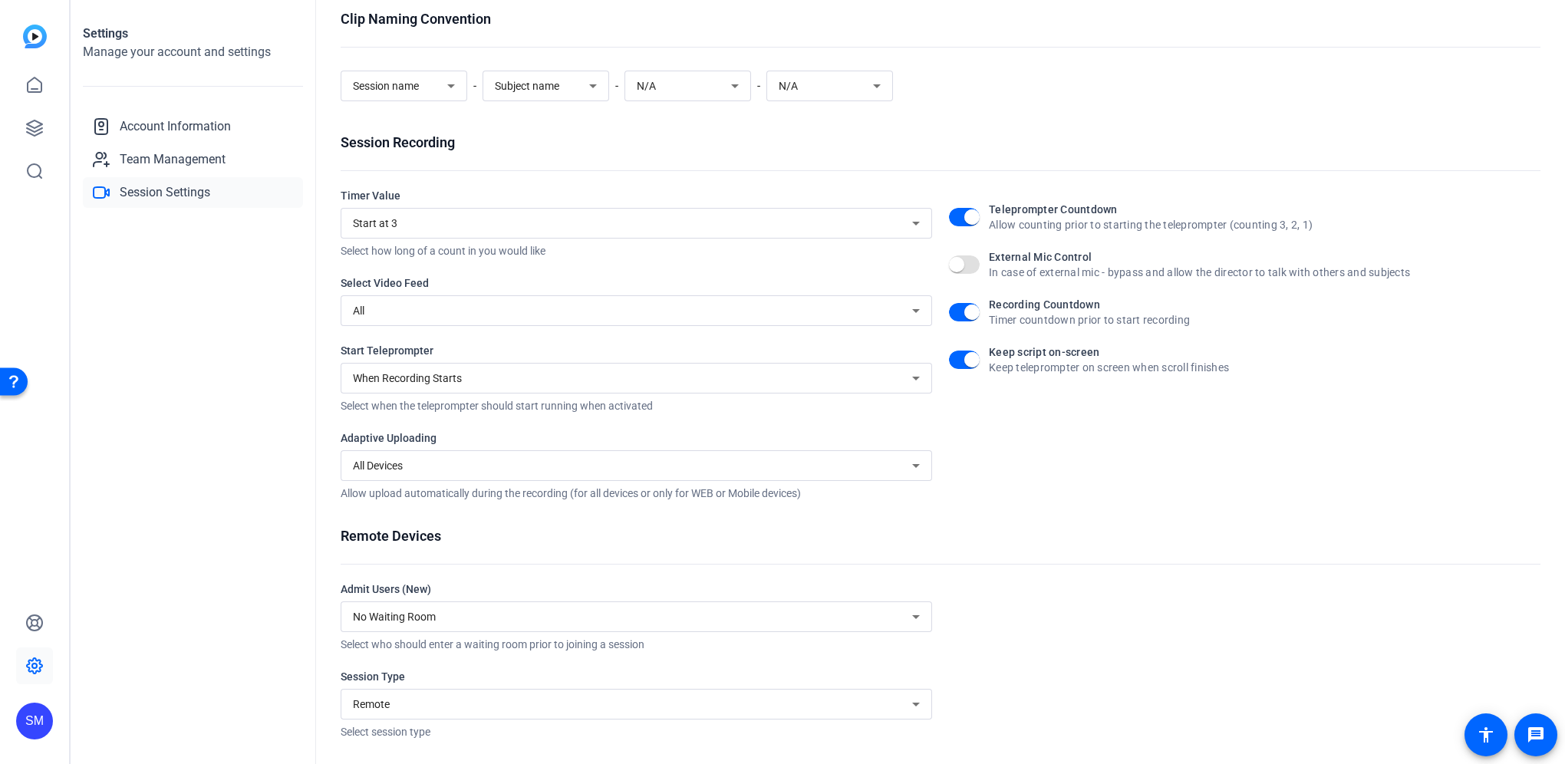
click at [407, 463] on div "All Devices" at bounding box center [632, 465] width 559 height 18
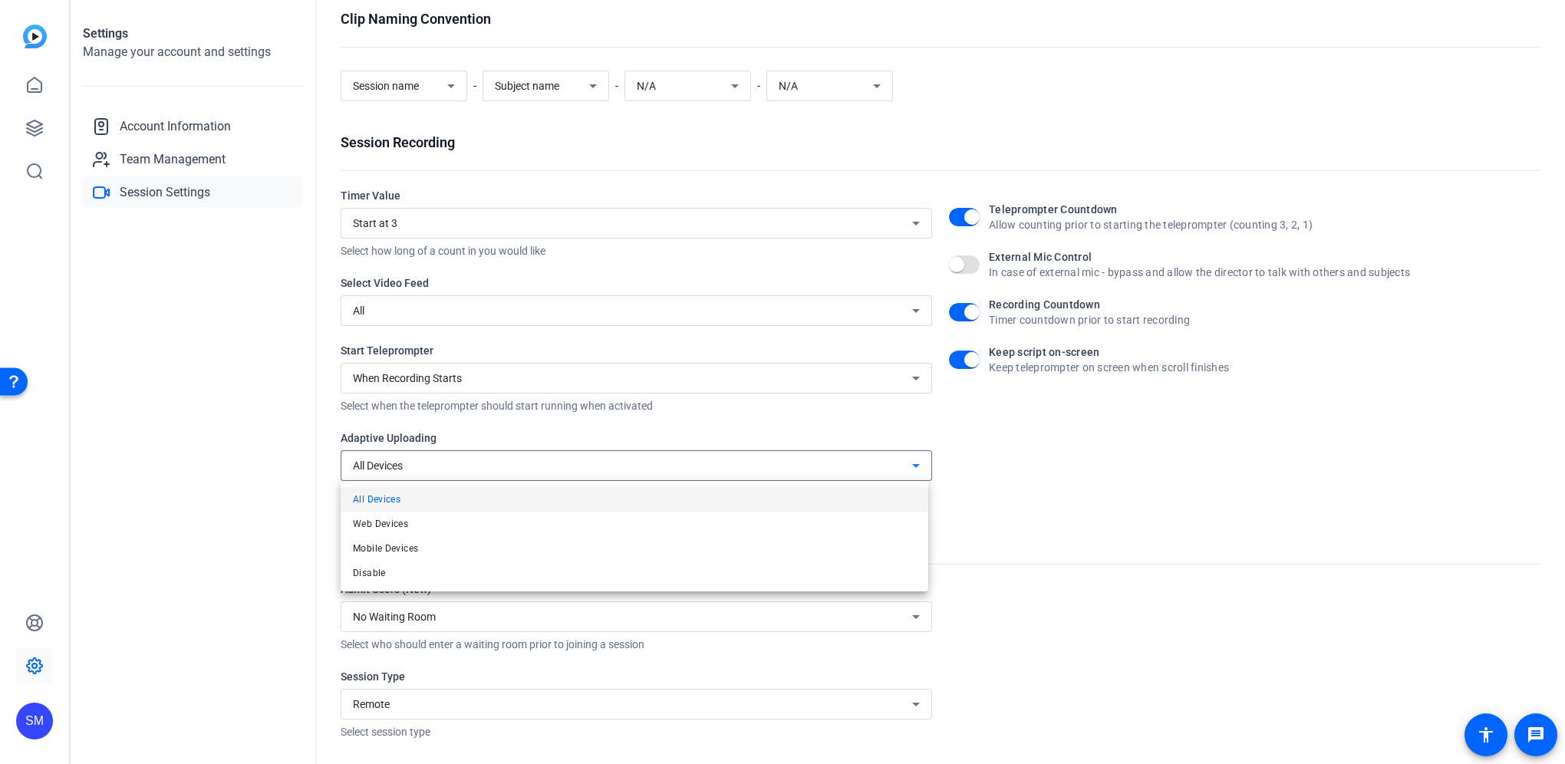
click at [473, 461] on div at bounding box center [782, 382] width 1565 height 764
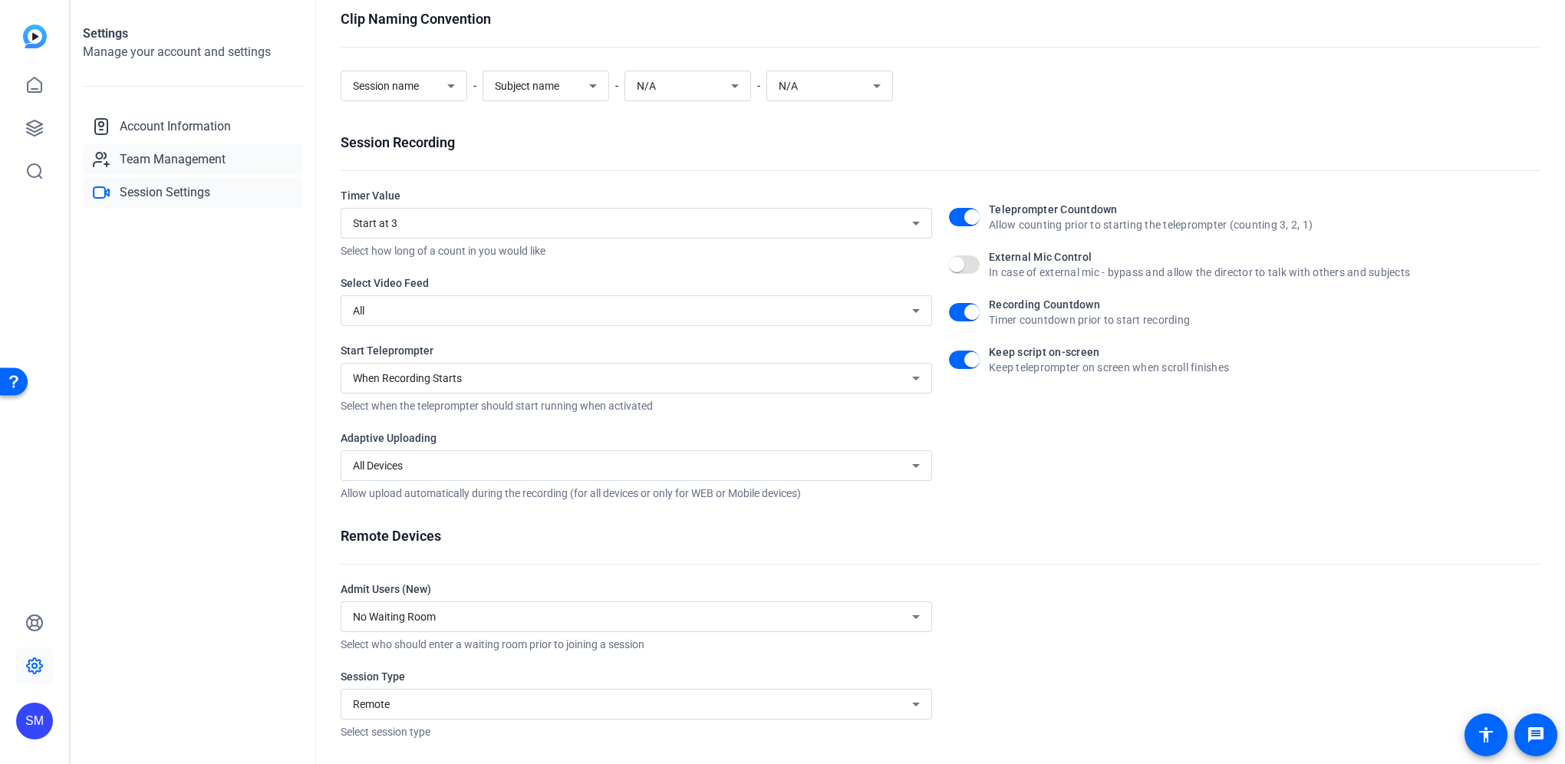
click at [171, 161] on span "Team Management" at bounding box center [173, 159] width 106 height 18
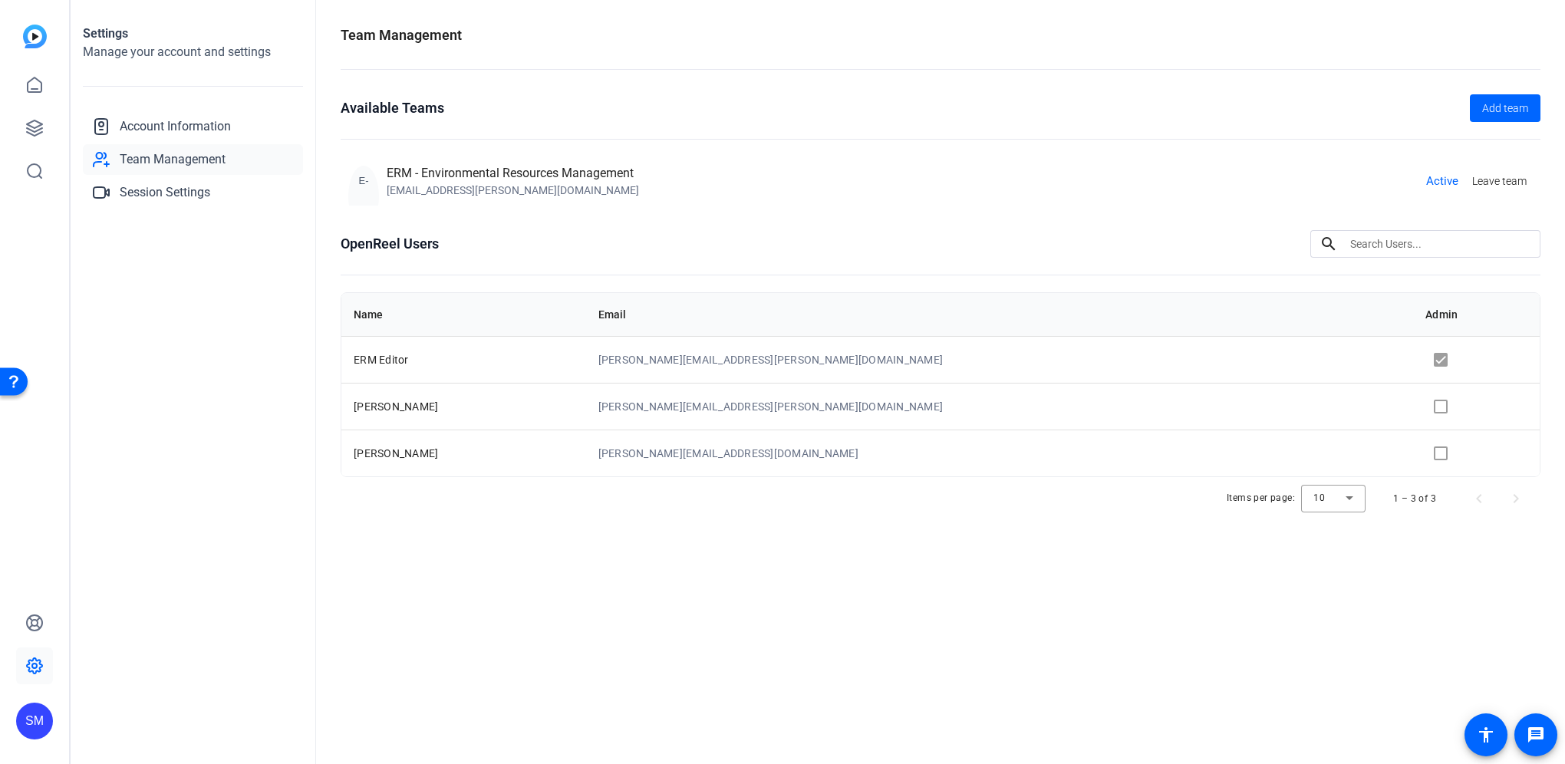
click at [456, 180] on div "ERM - Environmental Resources Management" at bounding box center [513, 173] width 252 height 18
click at [34, 80] on icon at bounding box center [34, 85] width 18 height 18
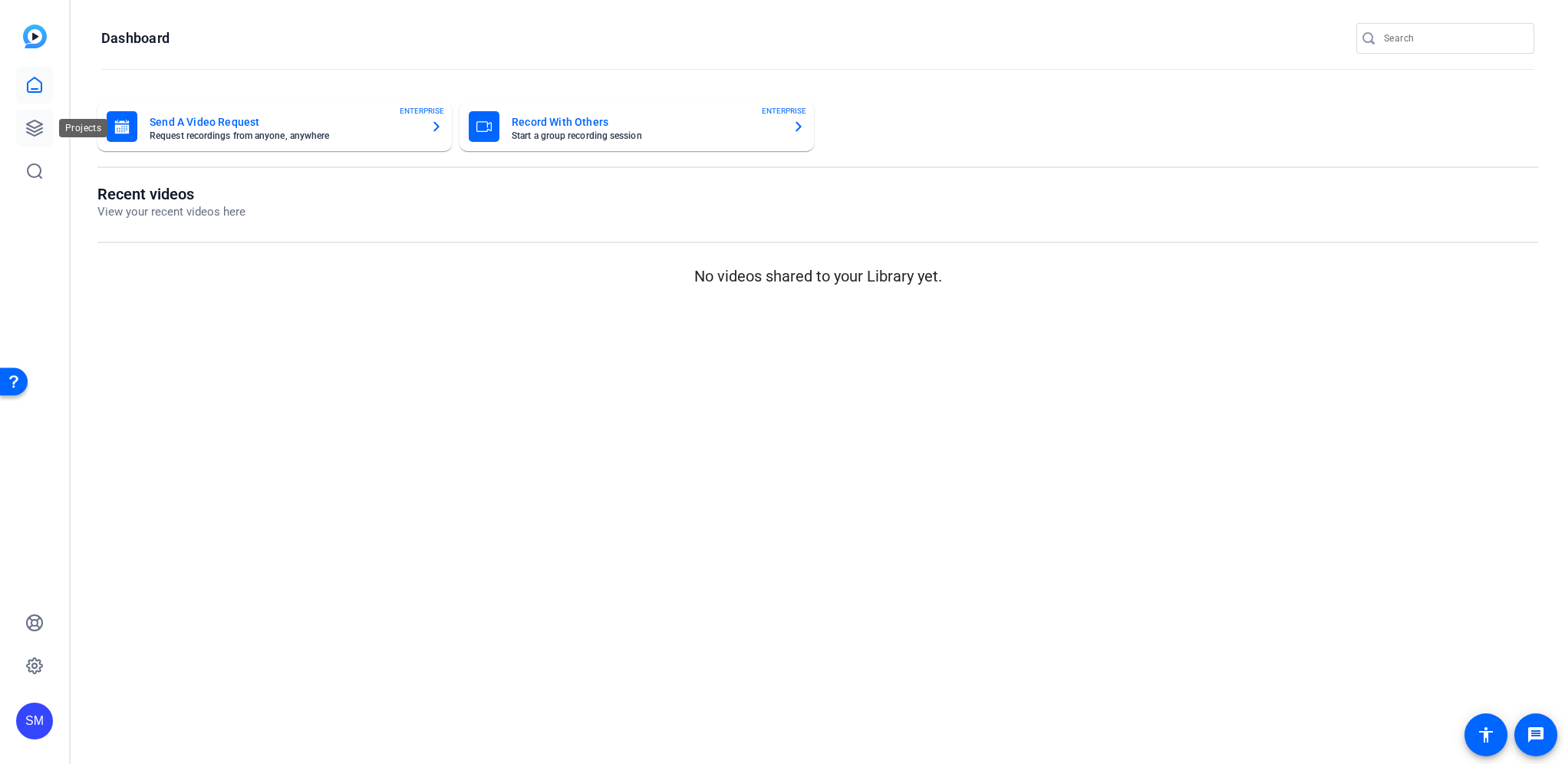
click at [36, 123] on icon at bounding box center [34, 128] width 18 height 18
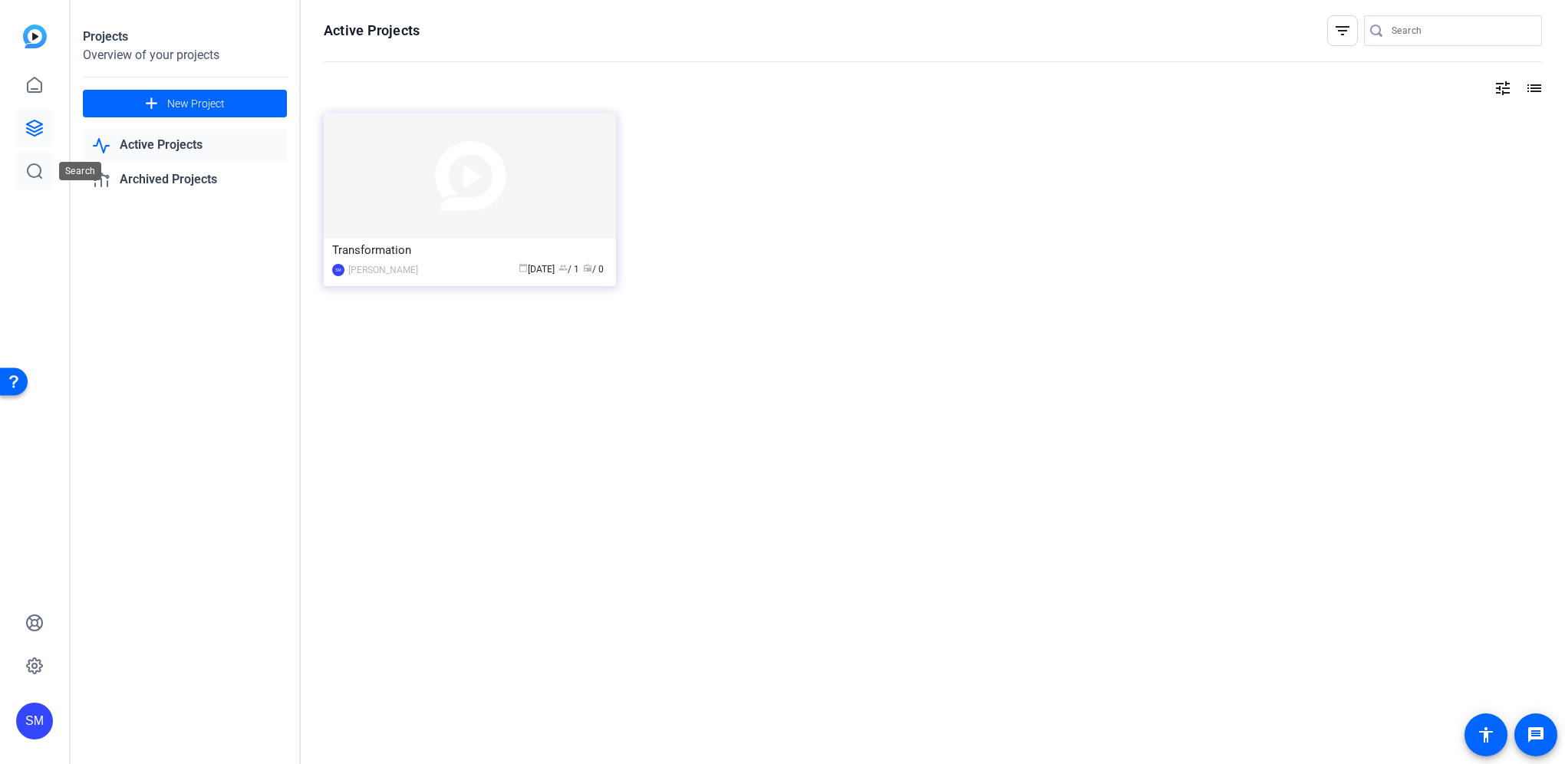
click at [33, 172] on icon at bounding box center [34, 171] width 18 height 18
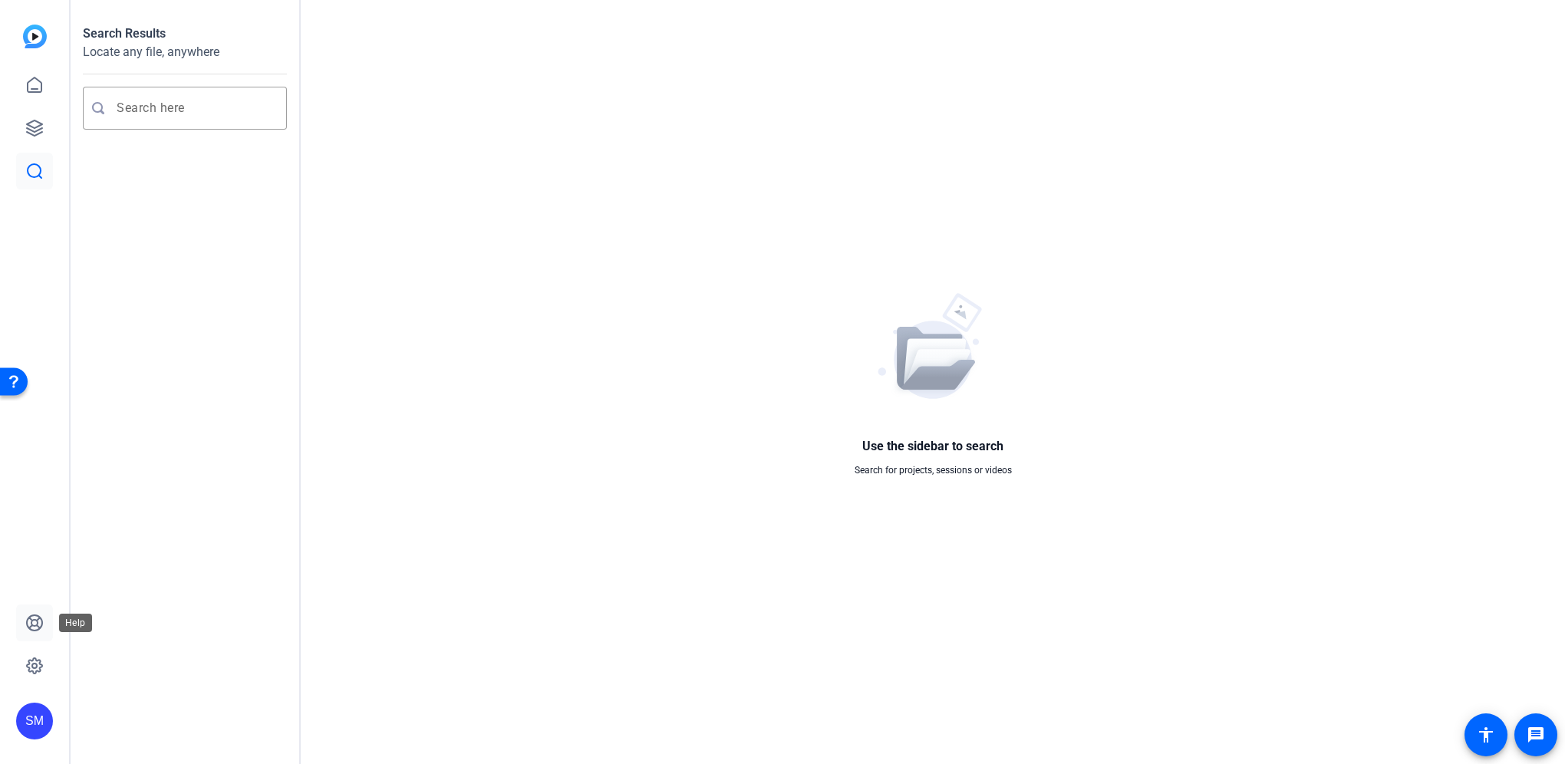
click at [33, 616] on icon at bounding box center [34, 623] width 18 height 18
click at [35, 666] on icon at bounding box center [34, 666] width 18 height 18
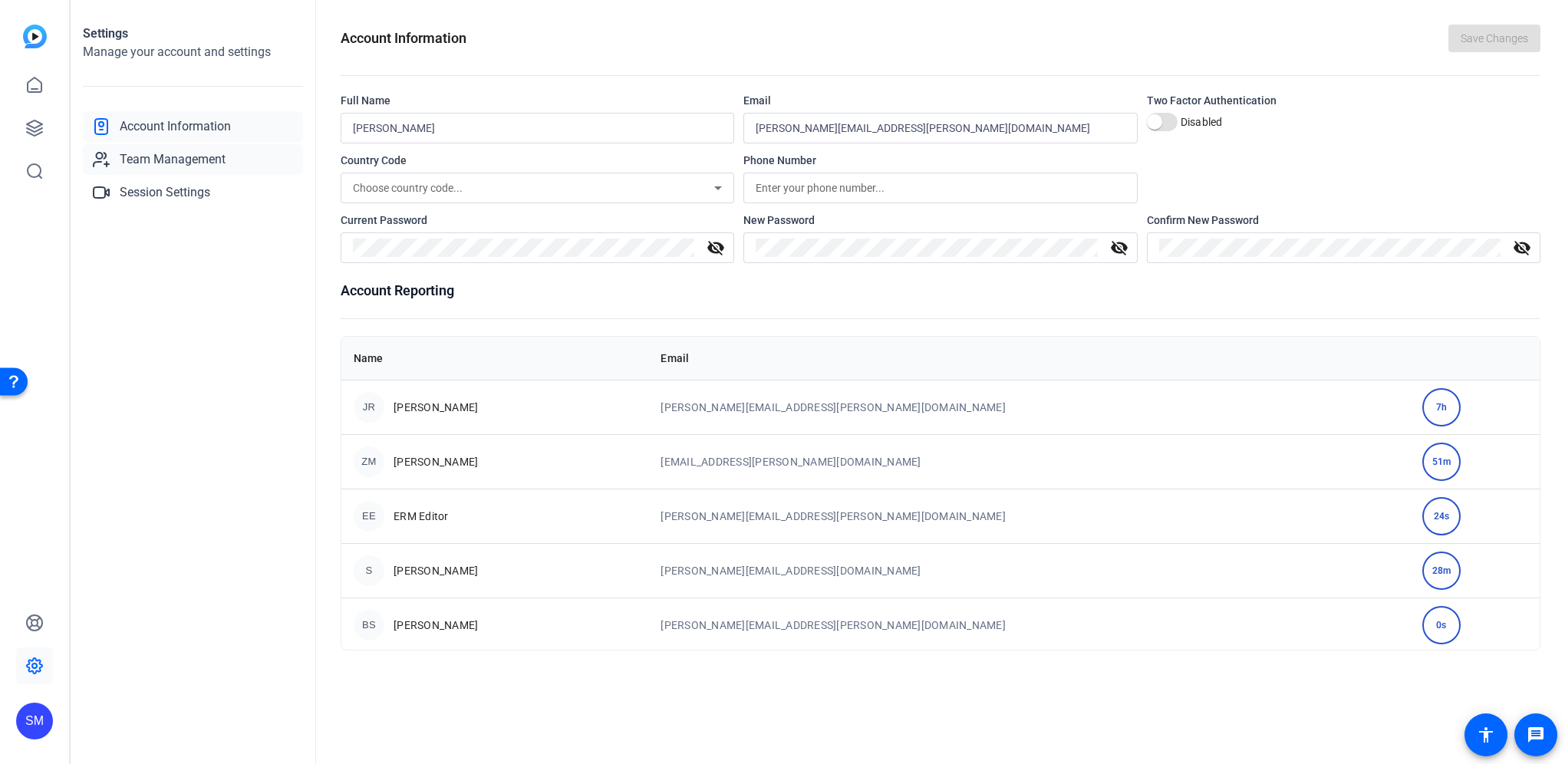
click at [186, 160] on span "Team Management" at bounding box center [173, 159] width 106 height 18
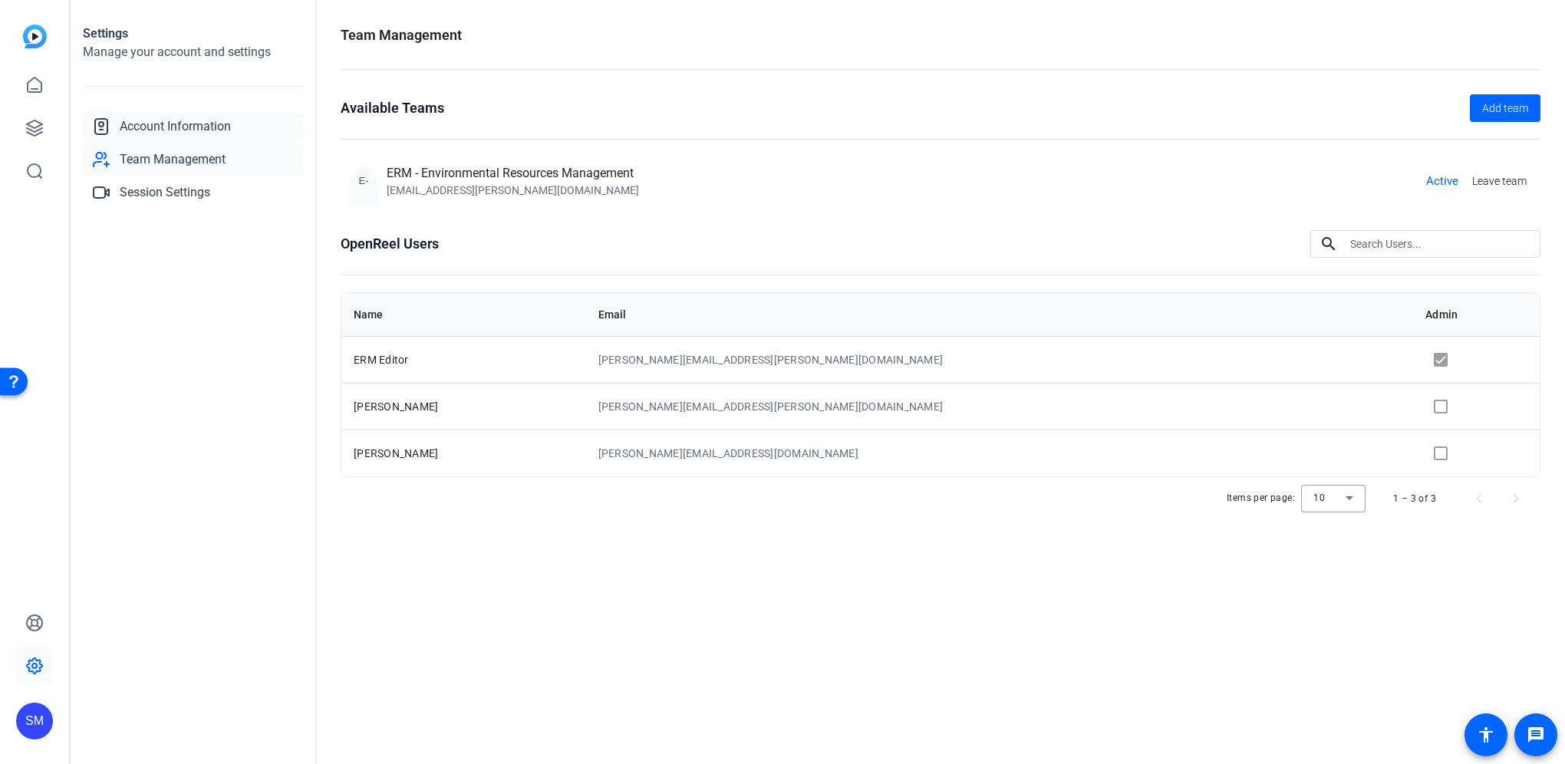
click at [196, 120] on span "Account Information" at bounding box center [175, 126] width 111 height 18
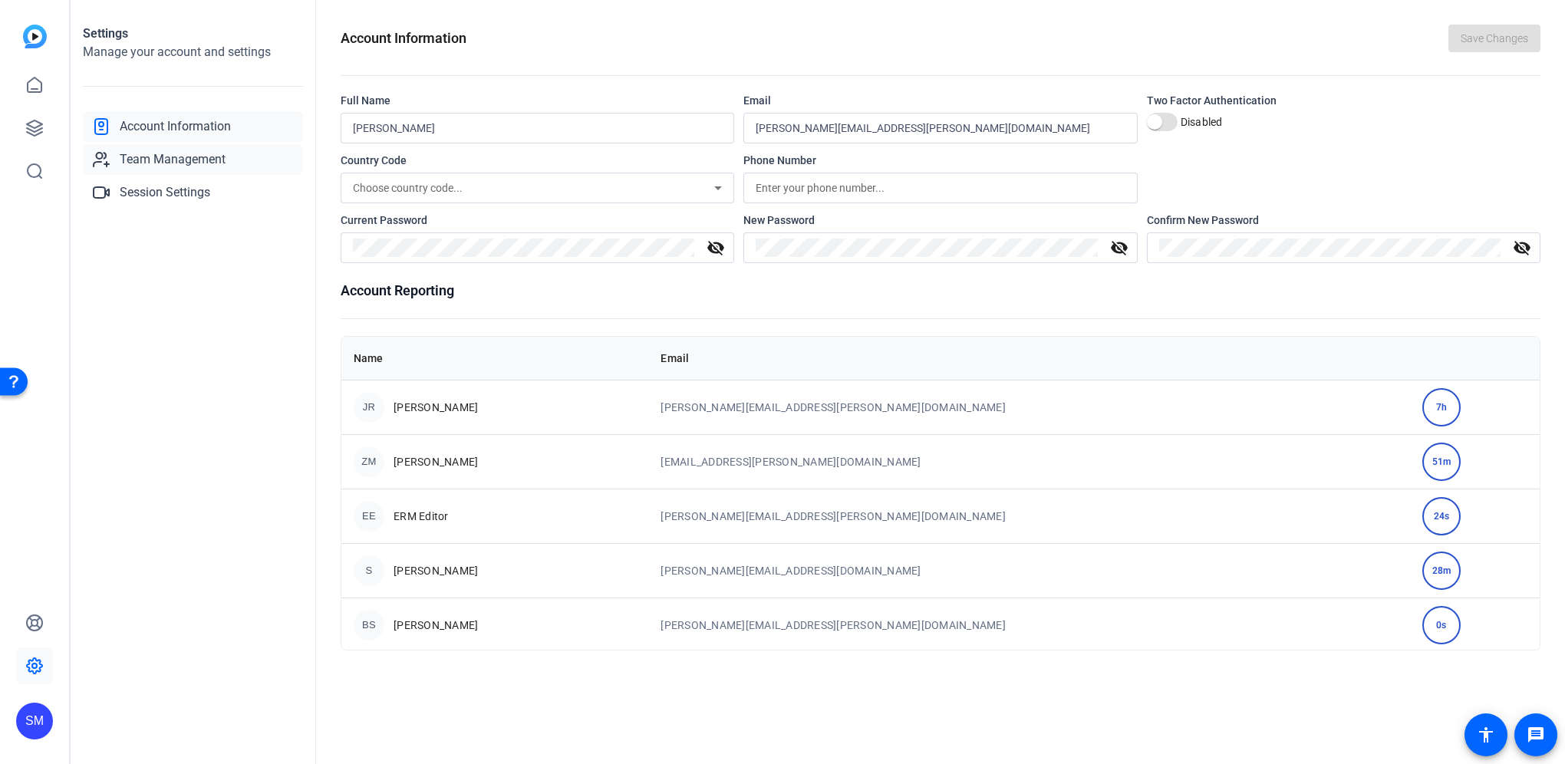
click at [201, 163] on span "Team Management" at bounding box center [173, 159] width 106 height 18
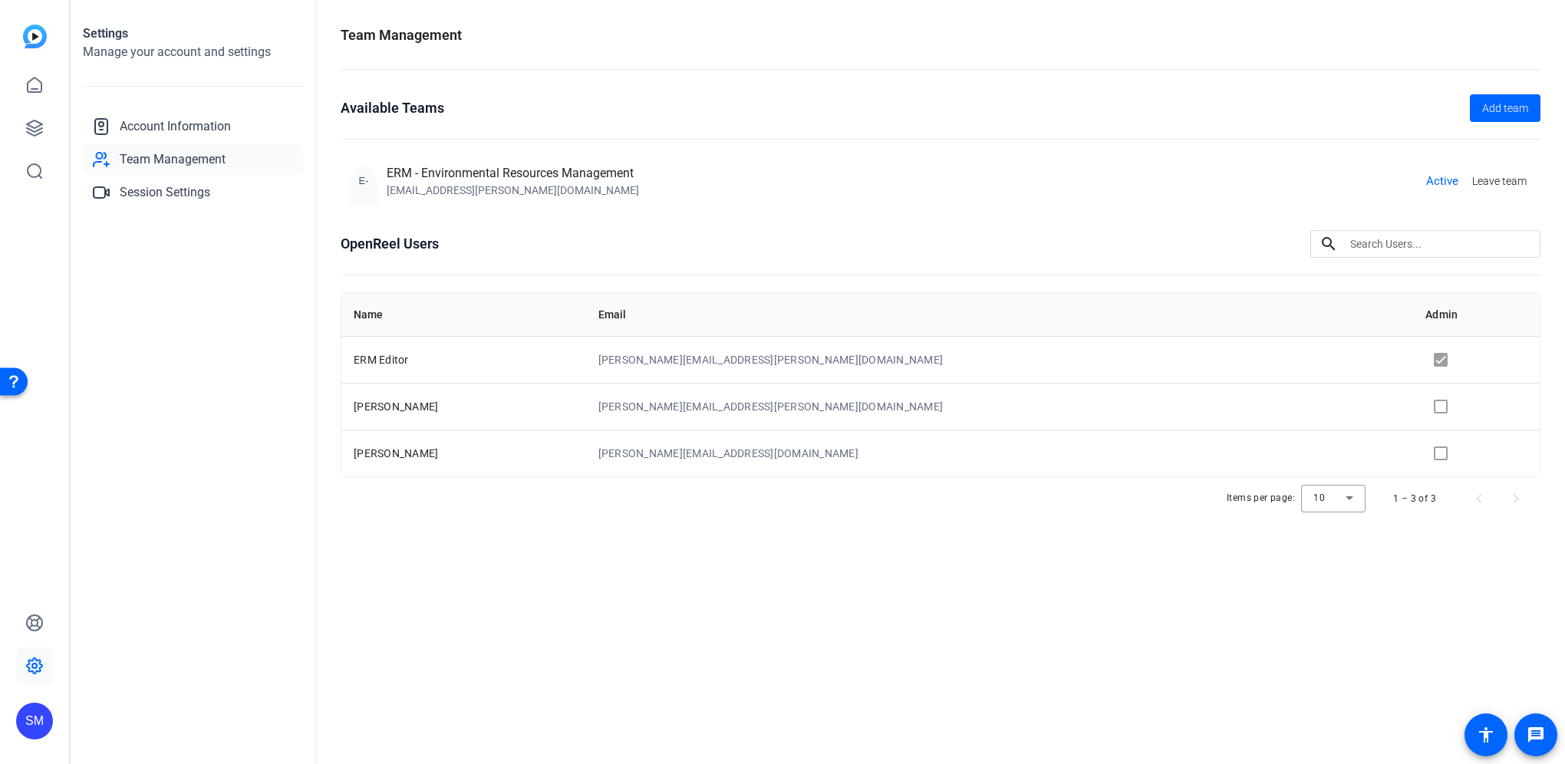
click at [1413, 404] on td at bounding box center [1476, 406] width 127 height 47
click at [1413, 409] on td at bounding box center [1476, 406] width 127 height 47
click at [1413, 403] on td at bounding box center [1476, 406] width 127 height 47
click at [147, 123] on span "Account Information" at bounding box center [175, 126] width 111 height 18
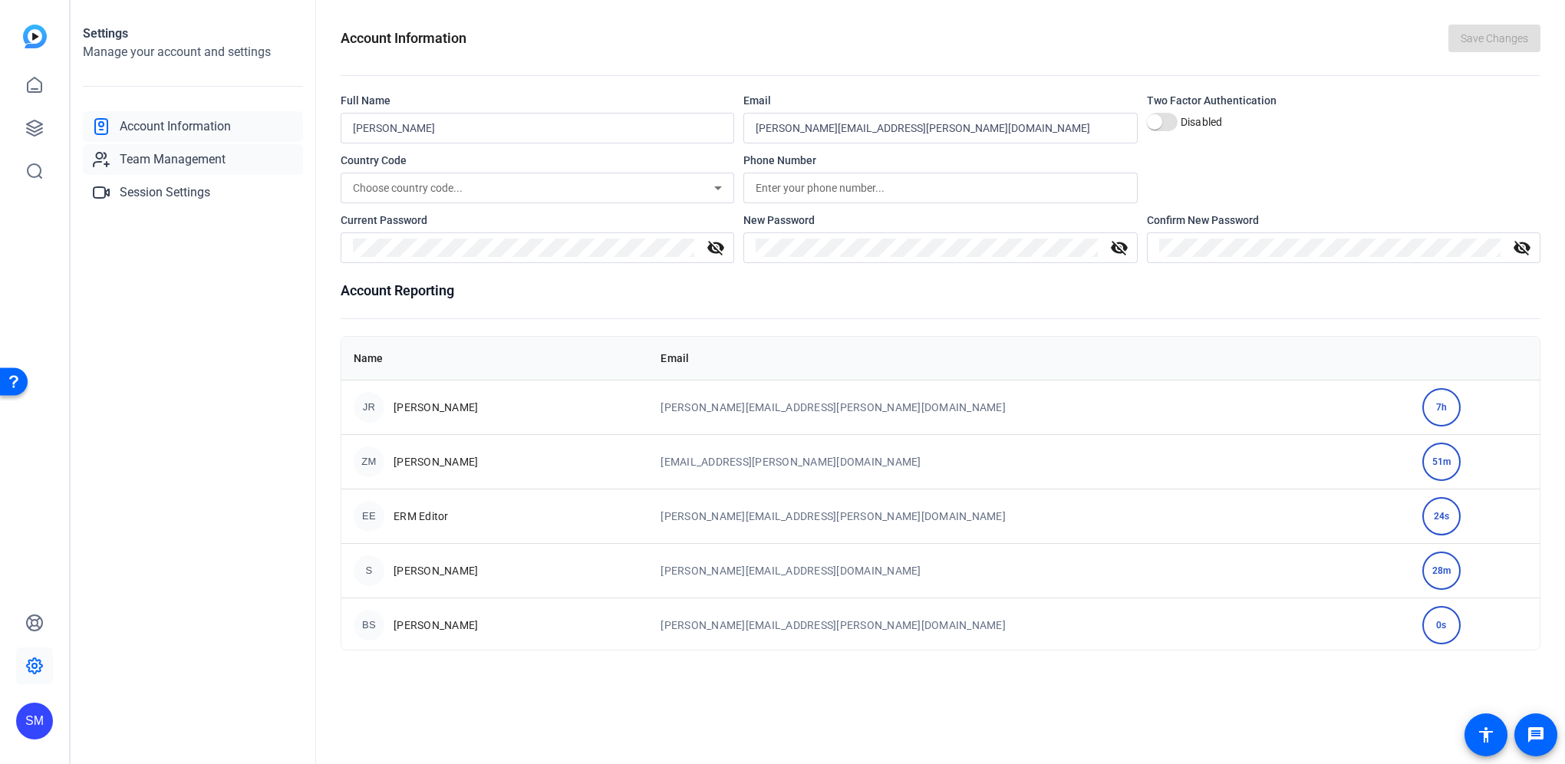
click at [180, 163] on span "Team Management" at bounding box center [173, 159] width 106 height 18
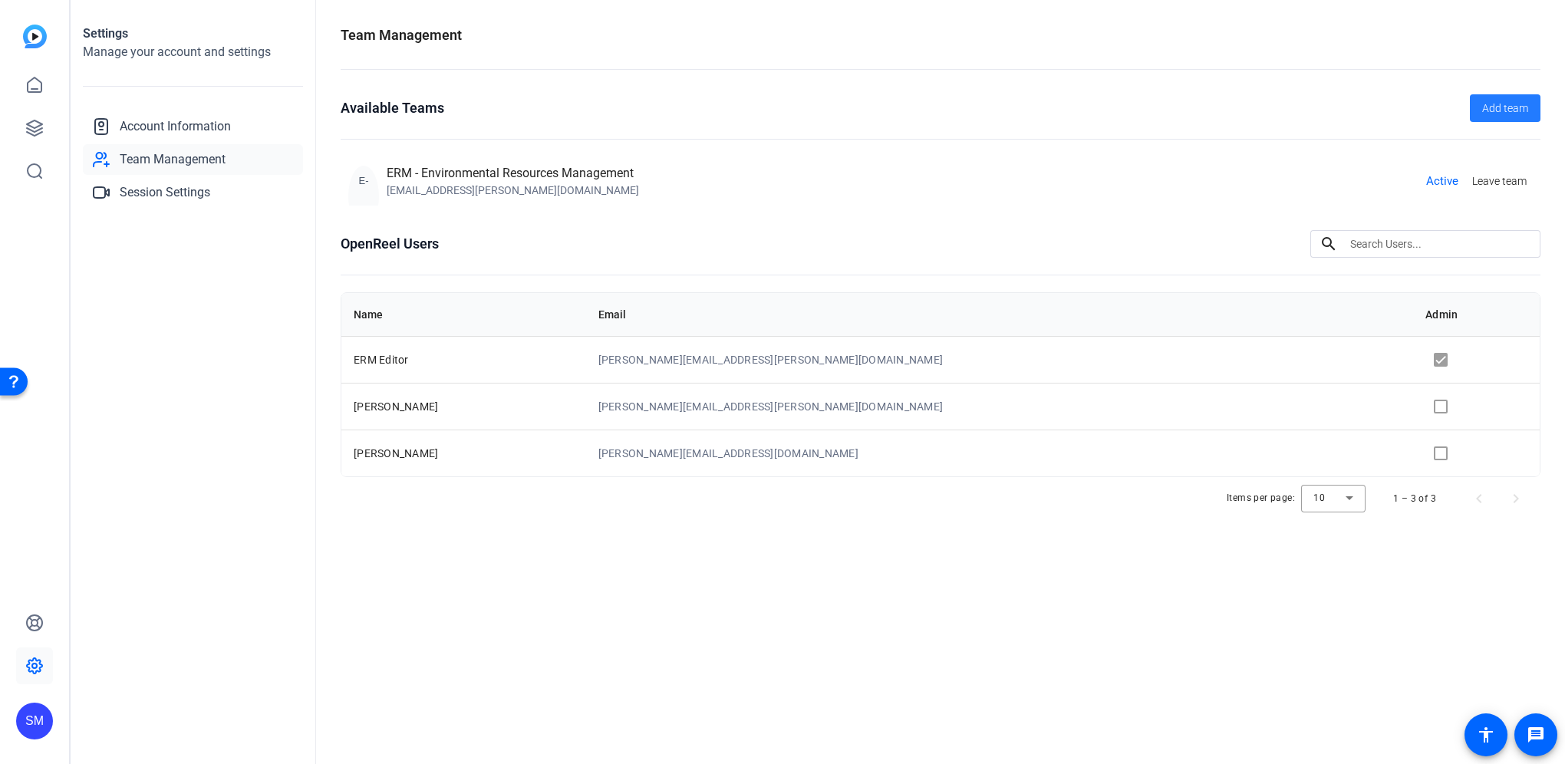
click at [1466, 107] on span "Add team" at bounding box center [1505, 108] width 46 height 16
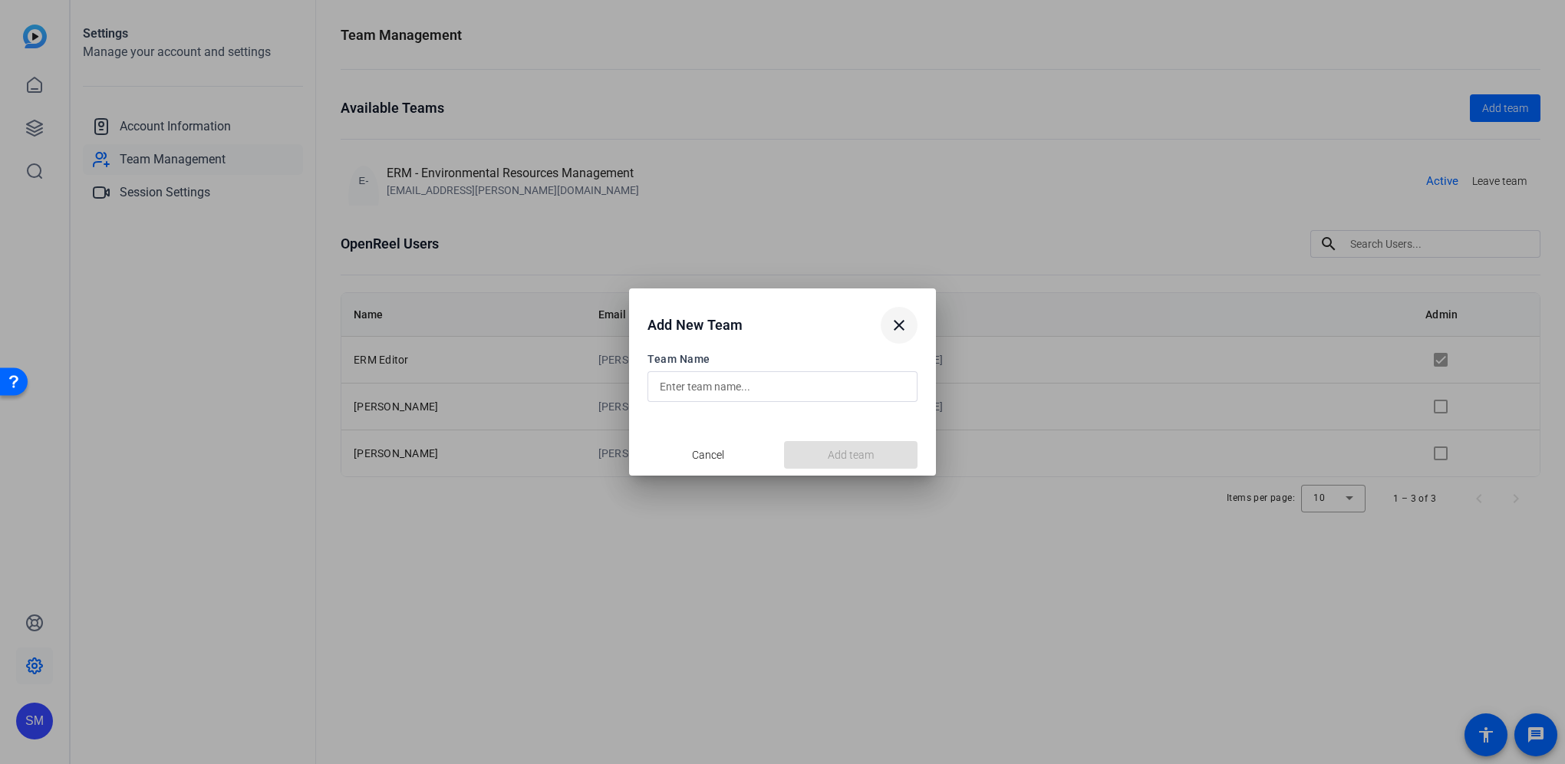
click at [904, 322] on mat-icon "close" at bounding box center [899, 325] width 18 height 18
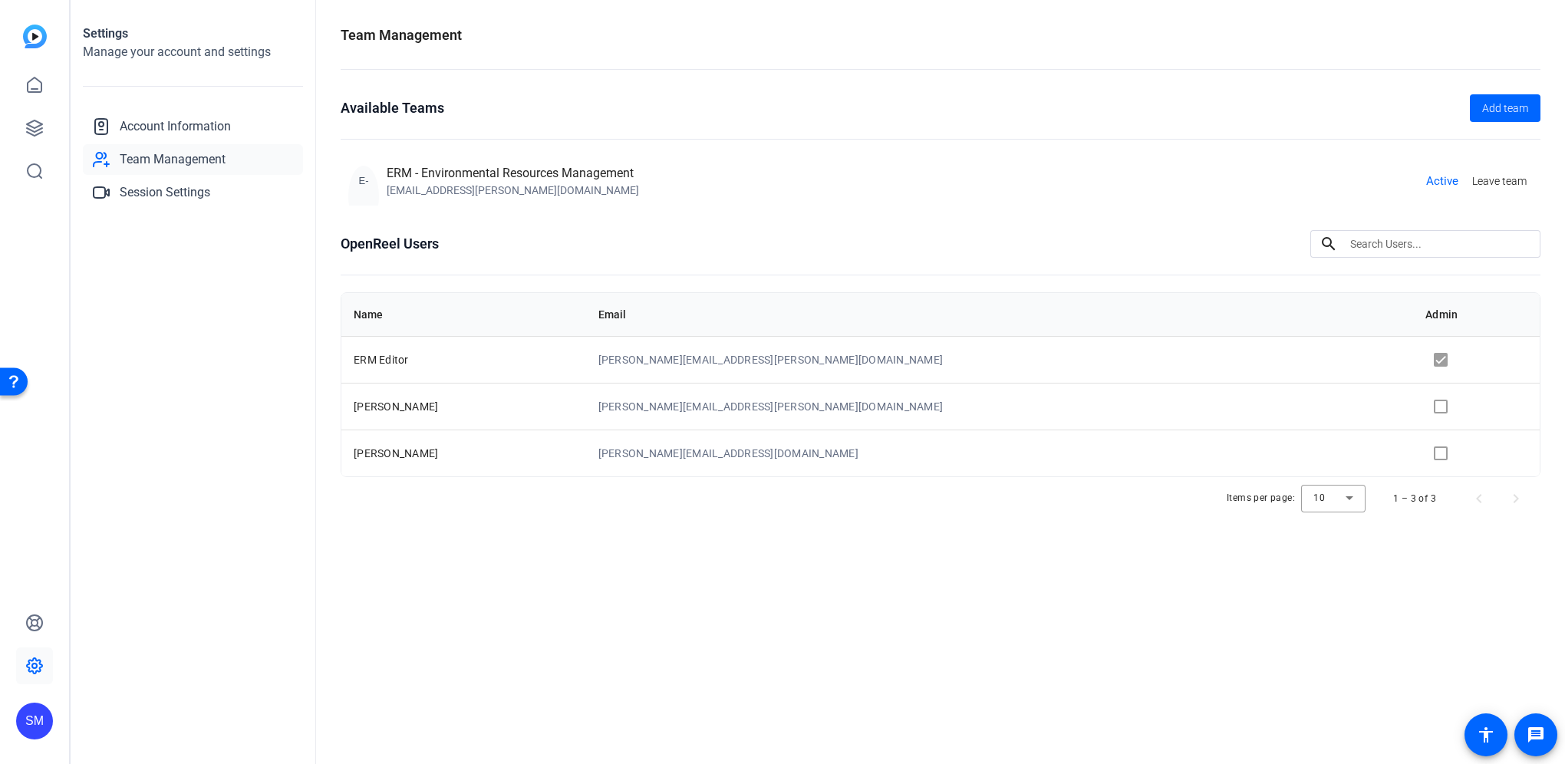
click at [1227, 83] on openreel-team-management "Team Management Available Teams Add team E-ERM ERM - Environmental Resources Ma…" at bounding box center [941, 284] width 1200 height 519
